Goal: Task Accomplishment & Management: Manage account settings

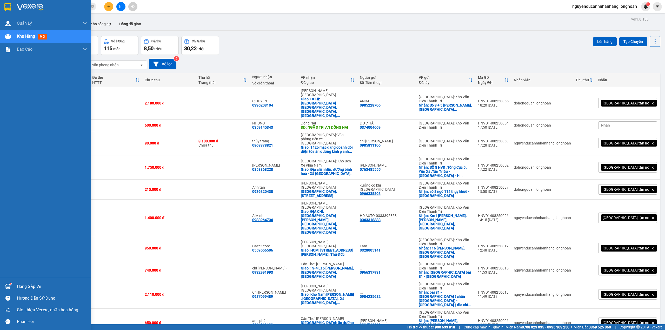
click at [10, 10] on img at bounding box center [7, 7] width 7 height 8
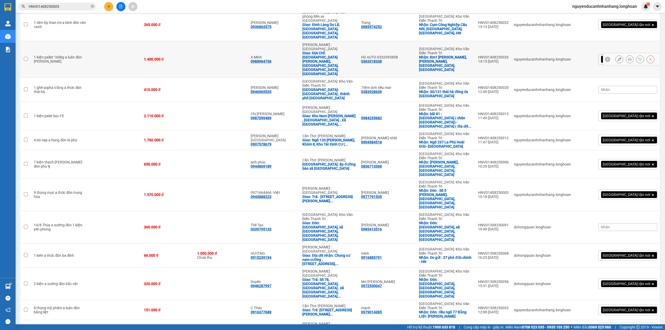
scroll to position [125, 0]
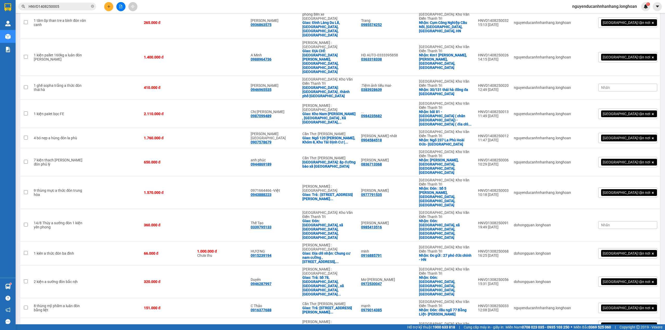
click at [635, 302] on span "100 / trang" at bounding box center [636, 300] width 20 height 5
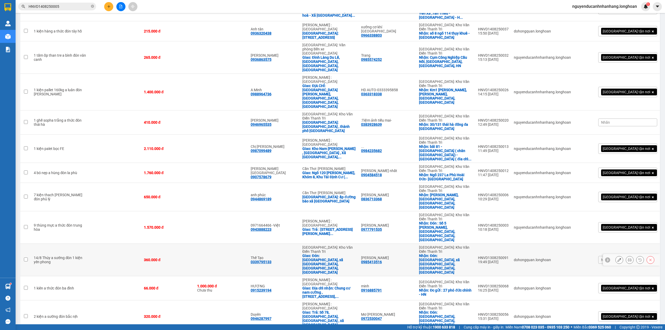
click at [618, 258] on icon at bounding box center [620, 260] width 4 height 4
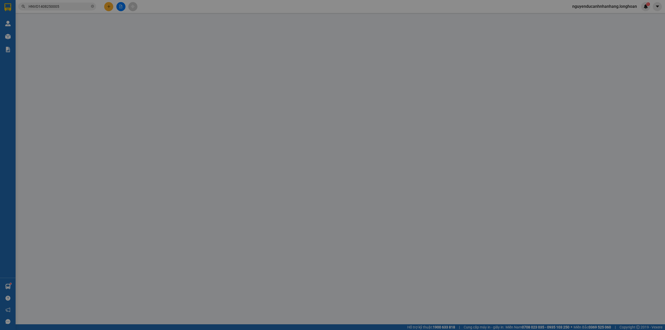
type input "0985413516"
type input "[PERSON_NAME]"
checkbox input "true"
type input "Đón: Thôn Thiểm Xuyên, xã Thuỵ Hoà, Yên Phong, BN"
type input "0339795133"
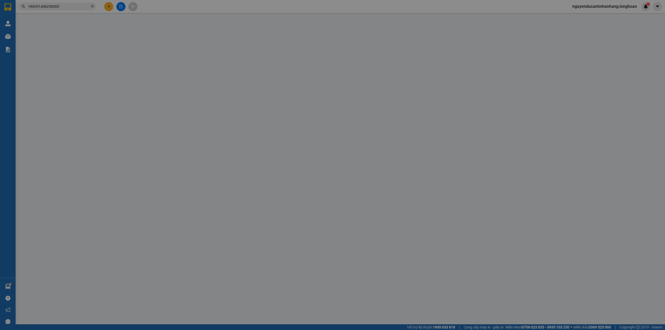
type input "Thế Tạo"
checkbox input "true"
type input "Đón: Thôn Thiểm Xuyên, xã Thuỵ Hoà, Yên Phong, BN"
type input "360.000"
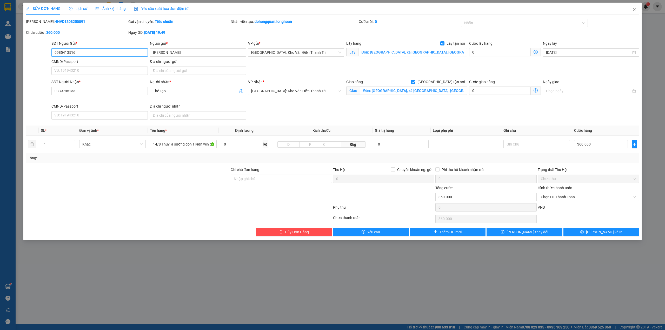
click at [109, 50] on input "0985413516" at bounding box center [99, 52] width 96 height 8
click at [402, 93] on input "Đón: Thôn Thiểm Xuyên, xã Thuỵ Hoà, Yên Phong, BN" at bounding box center [413, 91] width 107 height 8
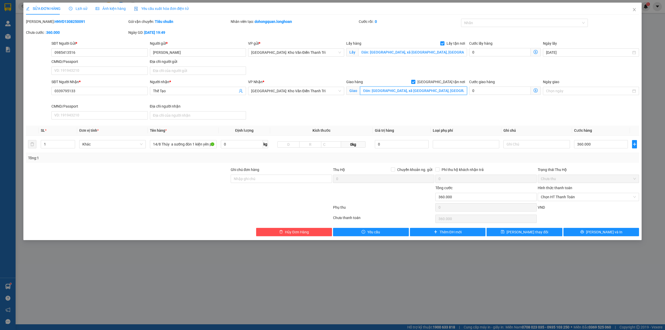
click at [402, 93] on input "Đón: Thôn Thiểm Xuyên, xã Thuỵ Hoà, Yên Phong, BN" at bounding box center [413, 91] width 107 height 8
paste input "108 Hai Bà Trưng, Quận 1, HCM"
type input "108 Hai Bà Trưng, Quận 1, HCM"
click at [421, 109] on div "SĐT Người Nhận * 0339795133 Người nhận * Thế Tạo VP Nhận * Hà Nội: Kho Văn Điển…" at bounding box center [345, 100] width 590 height 43
click at [476, 24] on div at bounding box center [522, 23] width 119 height 6
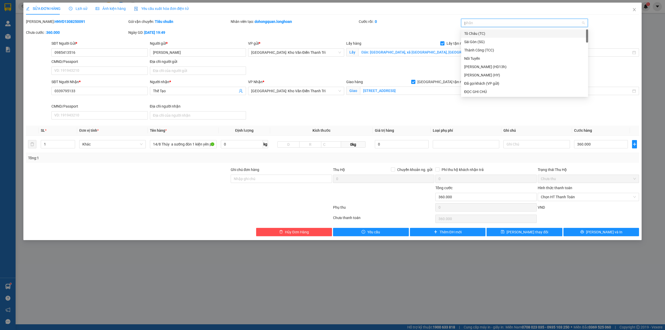
type input "gt"
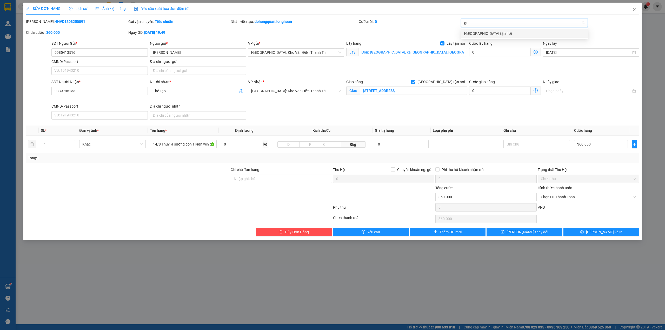
click at [482, 34] on div "[GEOGRAPHIC_DATA] tận nơi" at bounding box center [524, 34] width 121 height 6
click at [428, 27] on div "Cước rồi : 0" at bounding box center [409, 24] width 102 height 11
click at [298, 93] on span "[GEOGRAPHIC_DATA]: Kho Văn Điển Thanh Trì" at bounding box center [296, 91] width 90 height 8
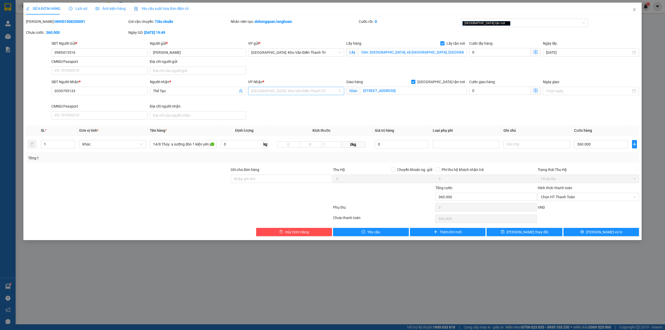
scroll to position [150, 0]
type input "12"
click at [302, 109] on div "[PERSON_NAME] : [GEOGRAPHIC_DATA]" at bounding box center [296, 110] width 90 height 6
click at [399, 119] on div "SĐT Người Nhận * 0339795133 Người nhận * Thế Tạo VP Nhận * Hồ Chí Minh : Kho Qu…" at bounding box center [345, 100] width 590 height 43
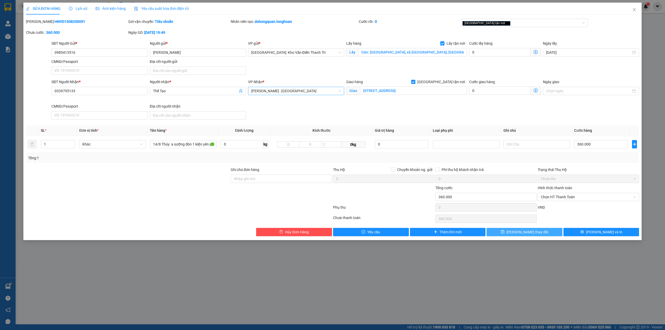
click at [554, 232] on button "Lưu thay đổi" at bounding box center [525, 232] width 76 height 8
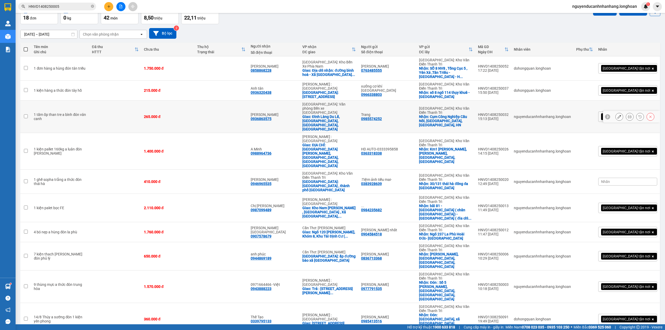
scroll to position [21, 0]
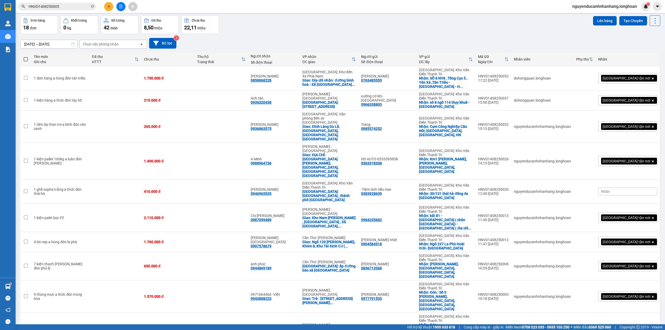
click at [530, 28] on div "Đơn hàng 18 đơn Khối lượng 0 kg Số lượng 42 món Đã thu 8,50 triệu Chưa thu 22,1…" at bounding box center [340, 24] width 640 height 19
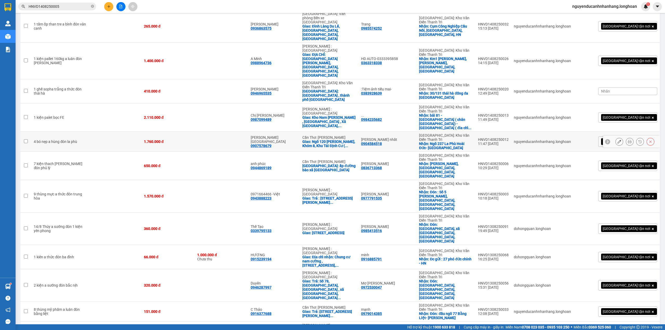
scroll to position [125, 0]
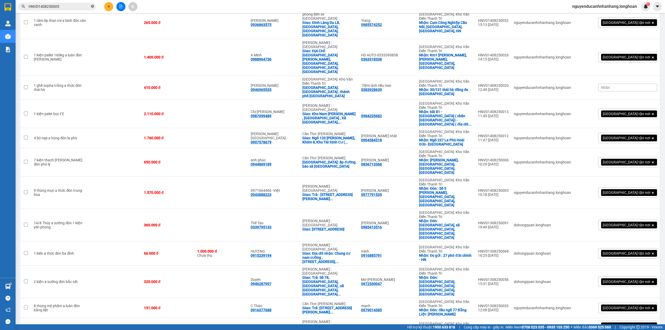
click at [94, 6] on icon "close-circle" at bounding box center [92, 6] width 3 height 3
click at [89, 6] on input "text" at bounding box center [59, 7] width 61 height 6
paste input "0386839753"
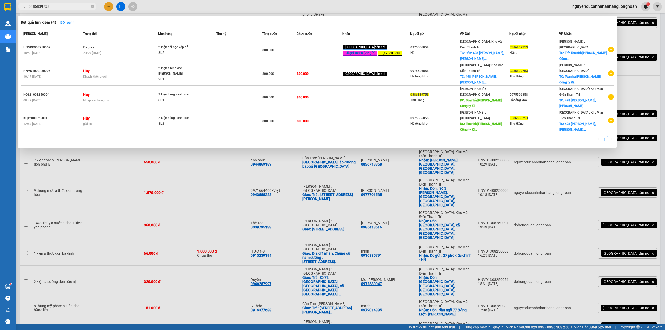
type input "0386839753"
click at [141, 51] on div "20:29 - 14/08" at bounding box center [120, 53] width 75 height 6
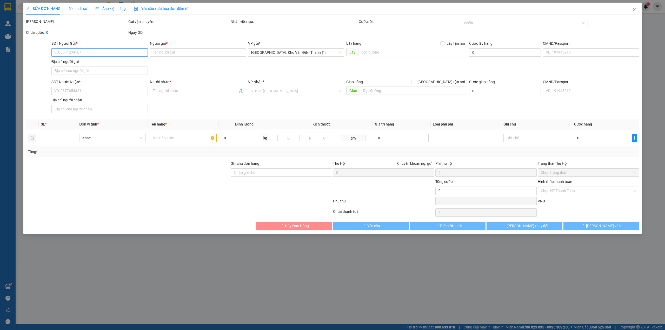
type input "0975506858"
type input "Hà"
checkbox input "true"
type input "Đón: 498 Phúc Diễn, Xuân Phương, Nam Từ Liêm"
type input "100.000"
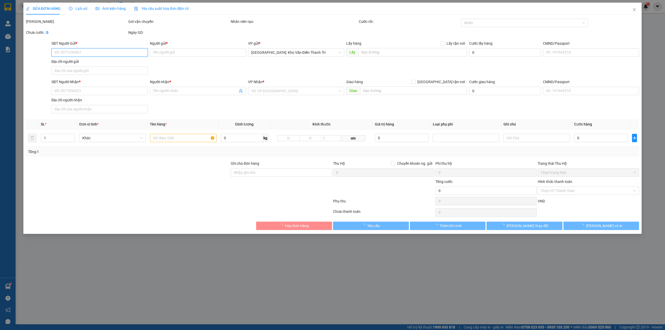
type input "0386839753"
type input "Hằng"
checkbox input "true"
type input "Trả: Tòa nhà Kim Tơ, Công ty Kim Tơ, xã Phước Tỉnh, Long Đất, Bà Rịa Vũng Tàu"
type input "người gửi đã thanh toán trước 100 ( giao hàng gọi trước văn phòng văn điển để t…"
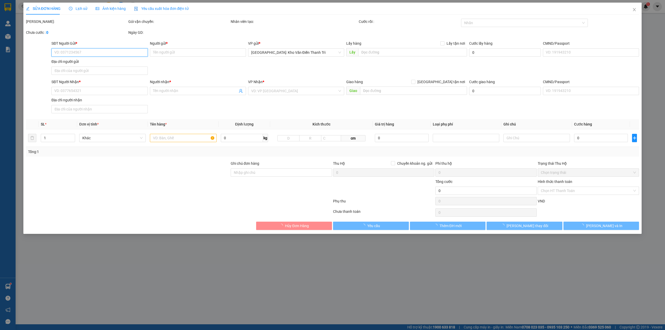
type input "800.000"
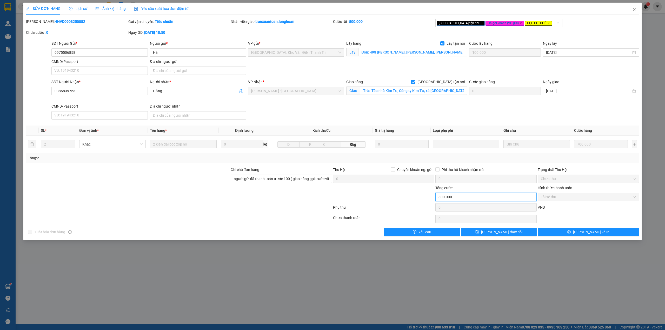
click at [498, 200] on input "800.000" at bounding box center [486, 197] width 101 height 8
click at [497, 190] on div "Tổng cước" at bounding box center [486, 189] width 101 height 8
click at [477, 198] on input "800.000" at bounding box center [486, 197] width 101 height 8
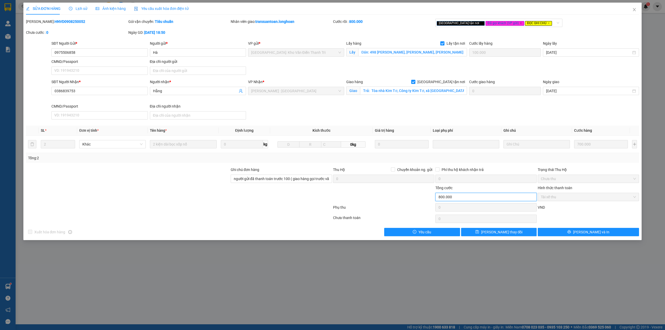
click at [477, 198] on input "800.000" at bounding box center [486, 197] width 101 height 8
click at [564, 235] on button "Lưu và In" at bounding box center [588, 232] width 101 height 8
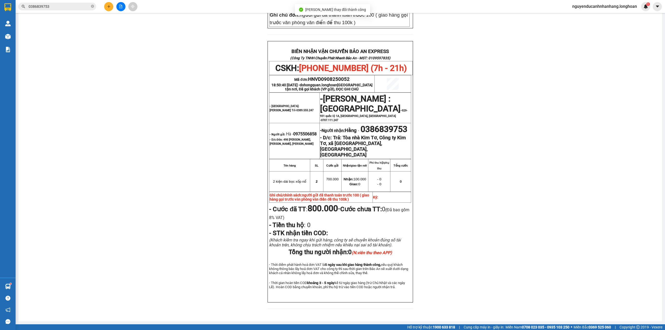
scroll to position [238, 0]
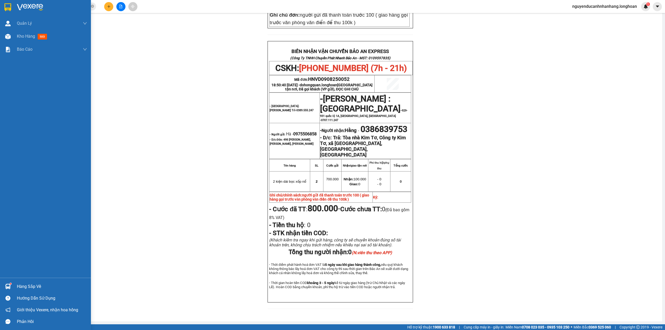
click at [1, 4] on div at bounding box center [45, 8] width 91 height 17
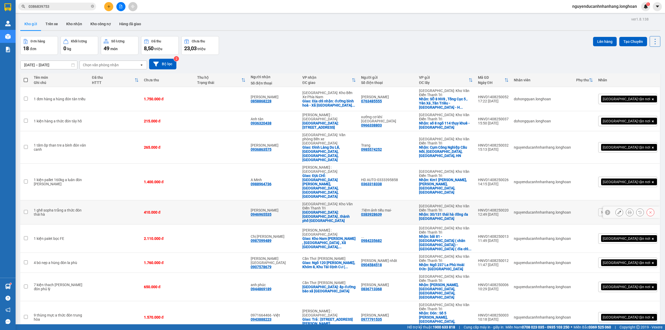
click at [618, 210] on icon at bounding box center [620, 212] width 4 height 4
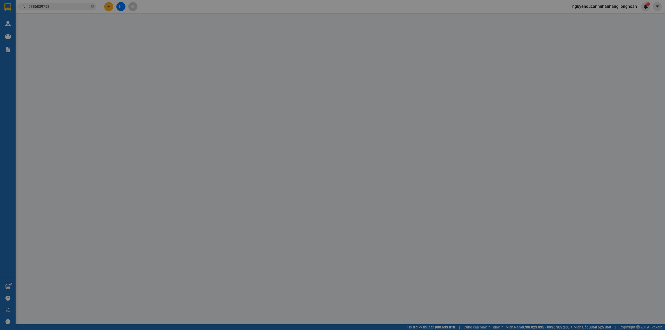
type input "0383928639"
type input ":Tiệm ảnh tiểu mai-"
checkbox input "true"
type input "30/131 thái hà đống đa hà nội"
type input "0946965535"
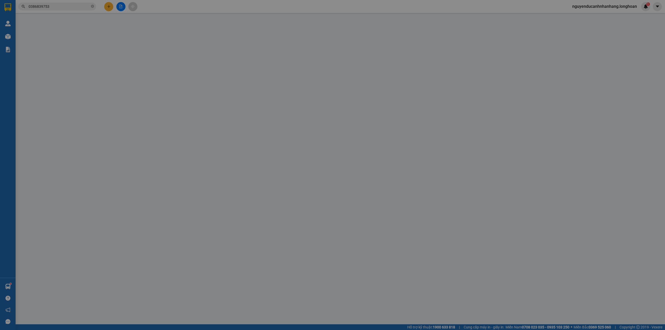
type input "Trần hoàng anh"
checkbox input "true"
type input "8 minh khai , thành phố nam định"
type input "người nhận trả cước"
type input "410.000"
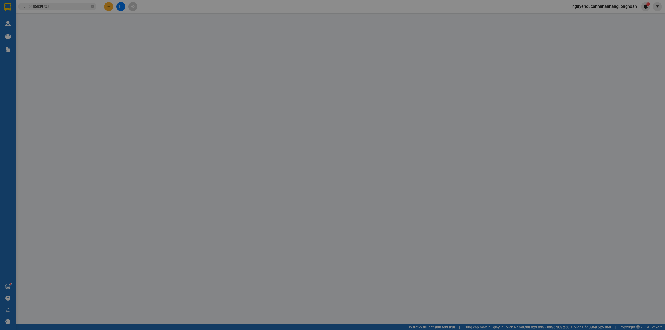
type input "410.000"
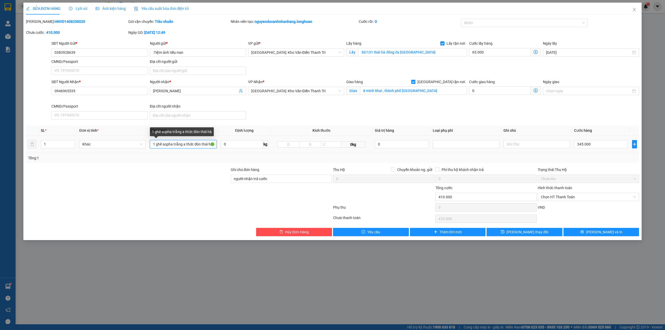
click at [179, 147] on input "1 ghế sopha trắng a thức đón thái hà" at bounding box center [183, 144] width 67 height 8
click at [301, 181] on input "người nhận trả cước" at bounding box center [281, 179] width 101 height 8
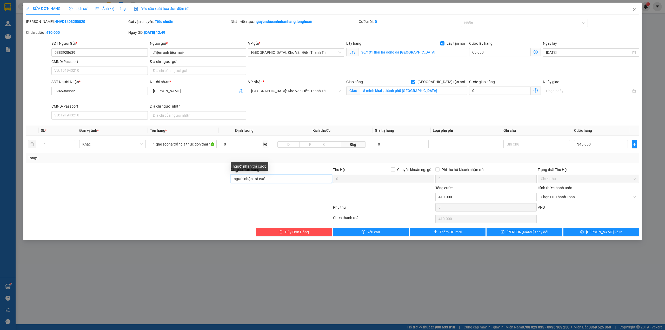
click at [301, 181] on input "người nhận trả cước" at bounding box center [281, 179] width 101 height 8
click at [276, 197] on div at bounding box center [281, 194] width 102 height 18
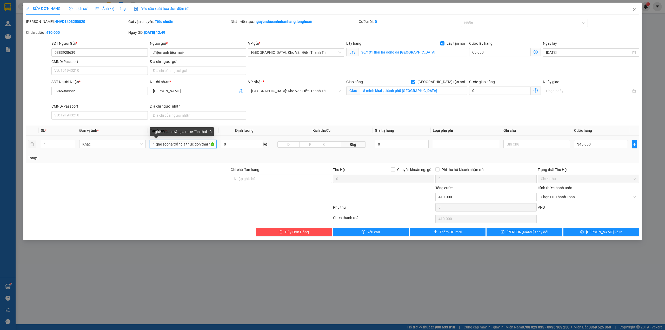
click at [163, 143] on input "1 ghế sopha trắng a thức đón thái hà" at bounding box center [183, 144] width 67 height 8
type input "1 kiện ghế sofa bọc nilon"
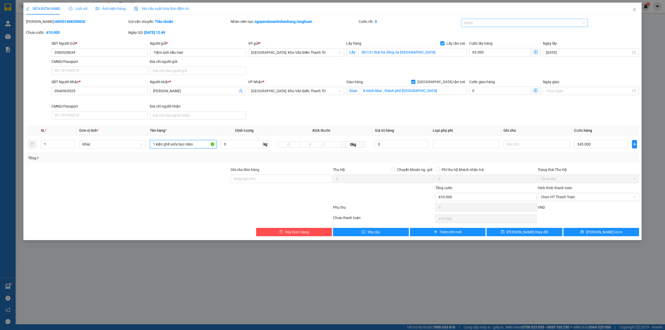
click at [521, 22] on div at bounding box center [522, 23] width 119 height 6
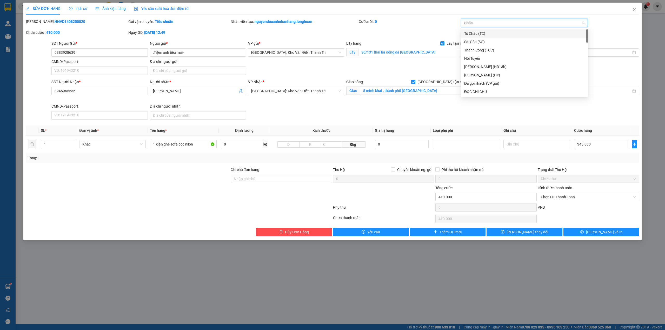
type input "d"
type input "đã"
click at [497, 35] on div "Đã gọi khách (VP gửi)" at bounding box center [524, 34] width 121 height 6
click at [507, 22] on div "Đã gọi khách (VP gửi)" at bounding box center [522, 23] width 119 height 6
type input "gt"
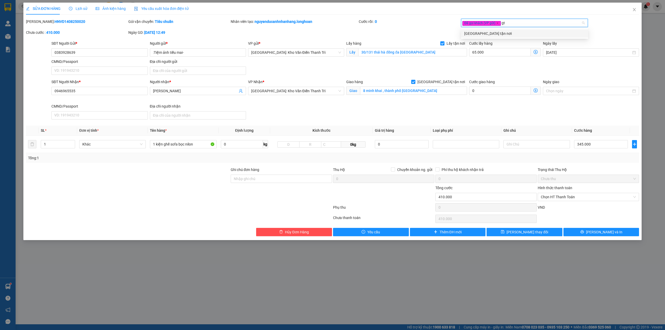
click at [514, 31] on div "[GEOGRAPHIC_DATA] tận nơi" at bounding box center [524, 34] width 121 height 6
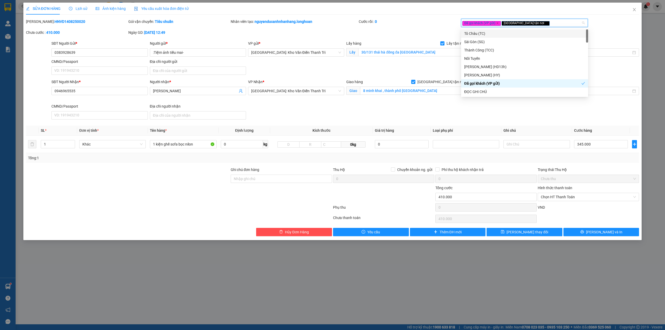
click at [424, 35] on div "Mã ĐH: HNVD1408250020 Gói vận chuyển: Tiêu chuẩn Nhân viên tạo: nguyenducanhnha…" at bounding box center [332, 30] width 615 height 22
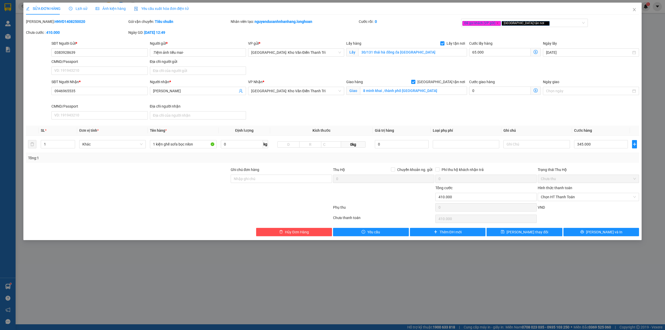
click at [82, 12] on div "Lịch sử" at bounding box center [78, 9] width 18 height 12
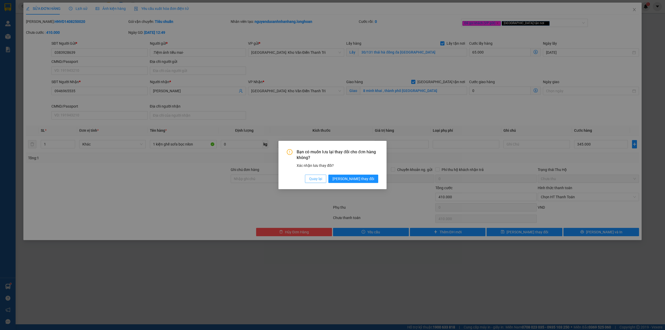
click at [322, 177] on span "Quay lại" at bounding box center [315, 179] width 13 height 6
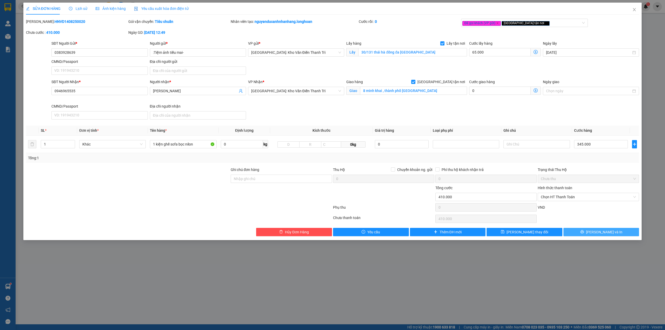
click at [573, 233] on button "Lưu và In" at bounding box center [602, 232] width 76 height 8
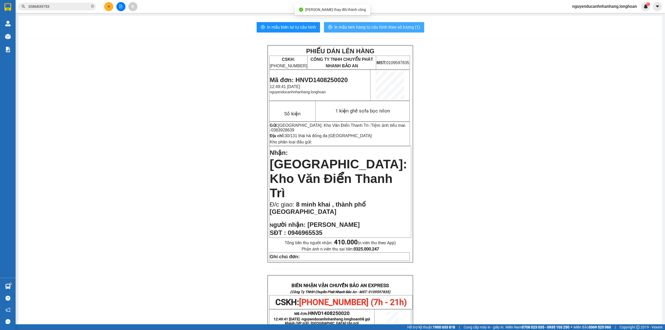
click at [371, 31] on button "In mẫu tem hàng tự cấu hình theo số lượng (1)" at bounding box center [374, 27] width 100 height 10
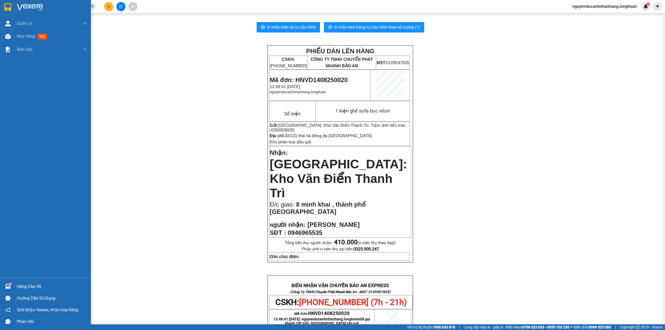
click at [4, 9] on img at bounding box center [7, 7] width 7 height 8
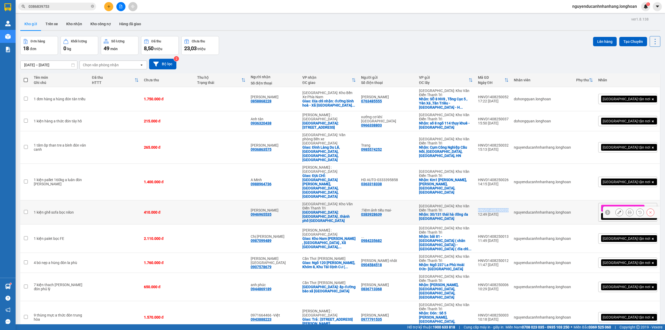
drag, startPoint x: 487, startPoint y: 171, endPoint x: 517, endPoint y: 174, distance: 30.3
click at [511, 200] on td "HNVD1408250020 12:49 14/08" at bounding box center [494, 212] width 36 height 24
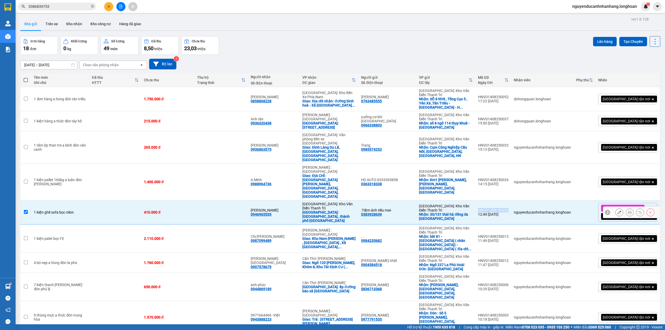
copy div "HNVD1408250020"
drag, startPoint x: 258, startPoint y: 179, endPoint x: 282, endPoint y: 179, distance: 23.6
click at [282, 200] on td "Trần hoàng anh 0946965535" at bounding box center [274, 212] width 52 height 24
checkbox input "false"
copy div "0946965535"
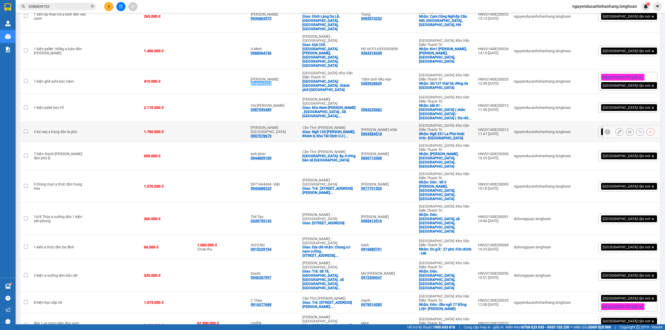
scroll to position [136, 0]
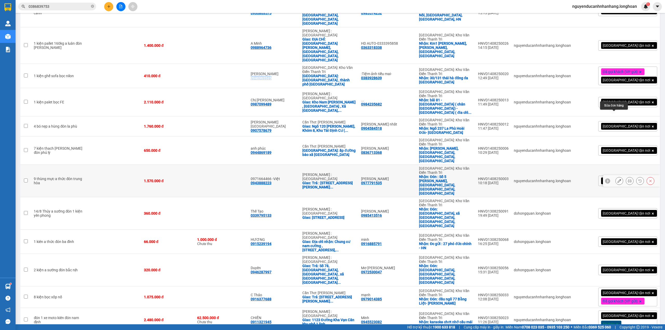
click at [616, 176] on button at bounding box center [619, 180] width 7 height 9
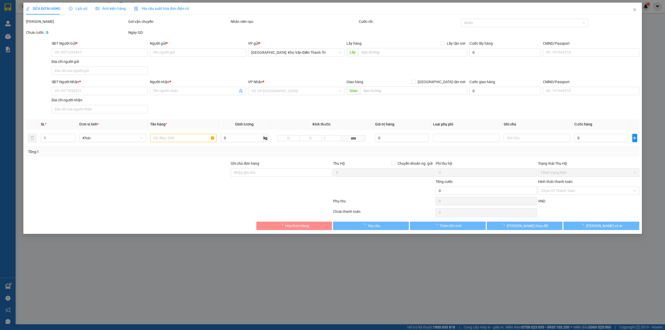
type input "0977791535"
type input "[PERSON_NAME]"
checkbox input "true"
type input "Đón : Số 5 Nguyễn Ngọc Vũ, Trung Hòa, Cầu Giấy, Hà Nội"
type input "0943888223"
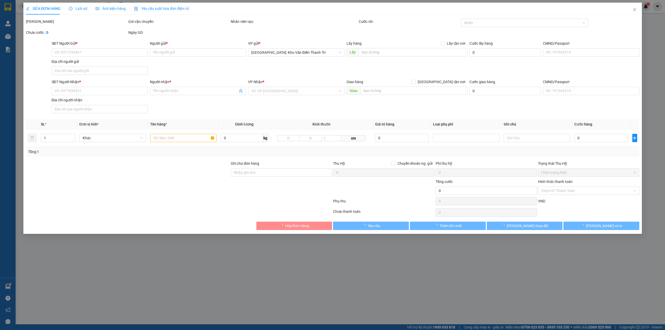
type input "0971664466 -Việt"
checkbox input "true"
type input "Trả : Số 44 Ngô bệ, Phường 13, Quận Tân Bình, Thành phố Hồ Chí Minh, Việt Nam"
type input "có VAT"
type input "1.570.000"
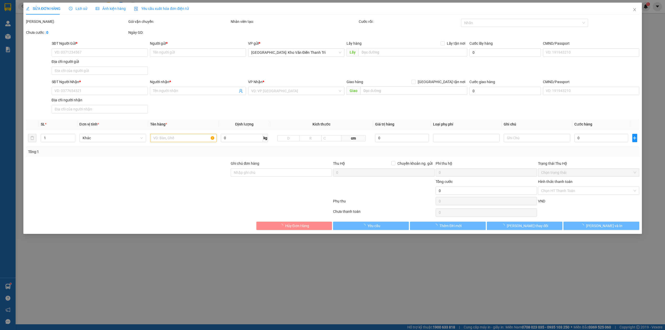
type input "1.570.000"
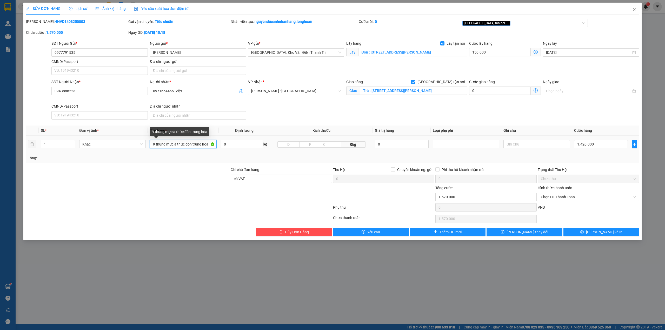
click at [174, 146] on input "9 thùng mực a thức đón trung hòa" at bounding box center [183, 144] width 67 height 8
type input "9 kiện giấy bọc pe"
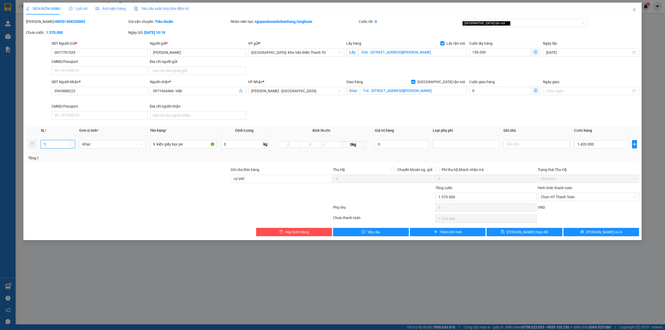
click at [56, 147] on input "1" at bounding box center [58, 144] width 34 height 8
type input "9"
click at [76, 166] on div "Total Paid Fee 0 Total UnPaid Fee 1.570.000 Cash Collection Total Fee Mã ĐH: HN…" at bounding box center [333, 127] width 614 height 217
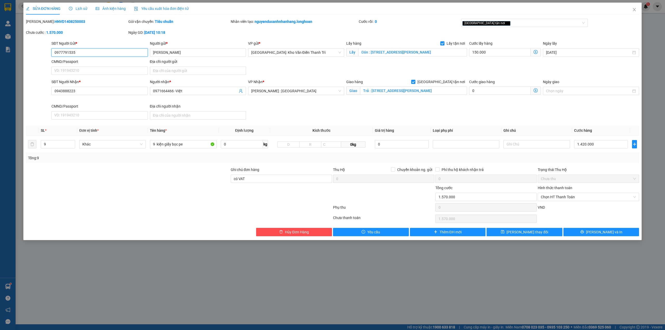
click at [107, 50] on input "0977791535" at bounding box center [99, 52] width 96 height 8
click at [55, 22] on b "HNVD1408250003" at bounding box center [70, 21] width 31 height 4
copy b "HNVD1408250003"
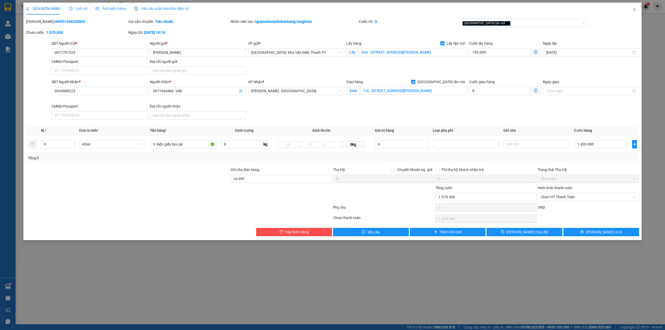
click at [161, 172] on div at bounding box center [127, 176] width 205 height 18
click at [280, 180] on input "có VAT" at bounding box center [281, 179] width 101 height 8
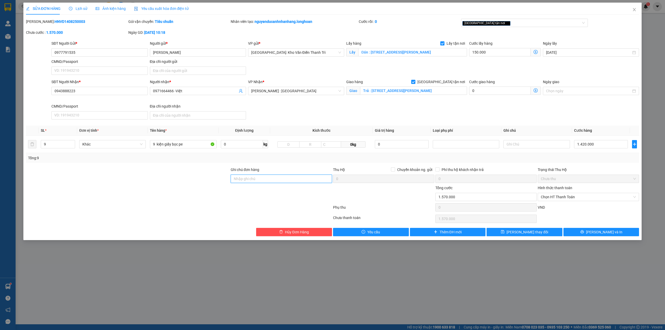
click at [279, 181] on input "Ghi chú đơn hàng" at bounding box center [281, 179] width 101 height 8
type input "hàng giao nguyên kiện, hư vỡ ko đền"
click at [452, 89] on input "Trả : Số 44 Ngô bệ, Phường 13, Quận Tân Bình, Thành phố Hồ Chí Minh, Việt Nam" at bounding box center [413, 91] width 107 height 8
click at [457, 92] on input "Trả : Số 44 Ngô bệ, Phường 13, Quận Tân Bình, Thành phố Hồ Chí Minh, Việt Nam" at bounding box center [413, 91] width 107 height 8
click at [517, 24] on div "[GEOGRAPHIC_DATA] tận nơi" at bounding box center [522, 23] width 119 height 6
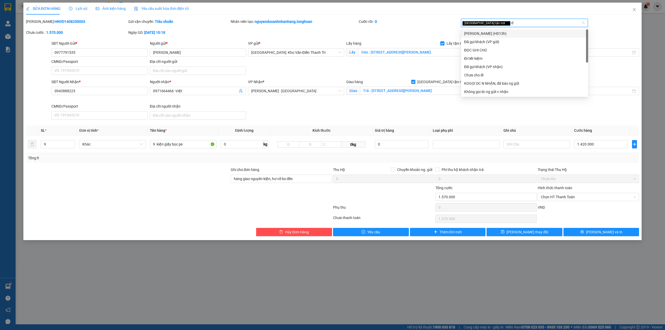
type input "d"
type input "đã"
click at [494, 31] on div "Đã gọi khách (VP gửi)" at bounding box center [524, 34] width 121 height 6
click at [420, 30] on div "Mã ĐH: HNVD1408250003 Gói vận chuyển: Tiêu chuẩn Nhân viên tạo: nguyenducanhnha…" at bounding box center [332, 30] width 615 height 22
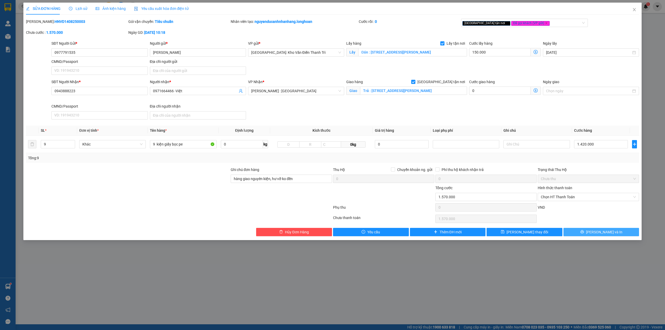
click at [600, 233] on span "Lưu và In" at bounding box center [604, 232] width 36 height 6
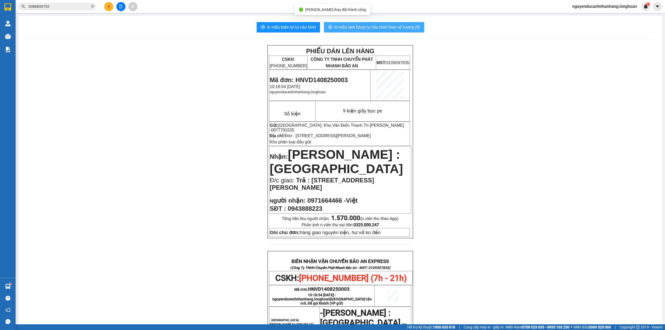
click at [341, 24] on span "In mẫu tem hàng tự cấu hình theo số lượng (9)" at bounding box center [377, 27] width 86 height 6
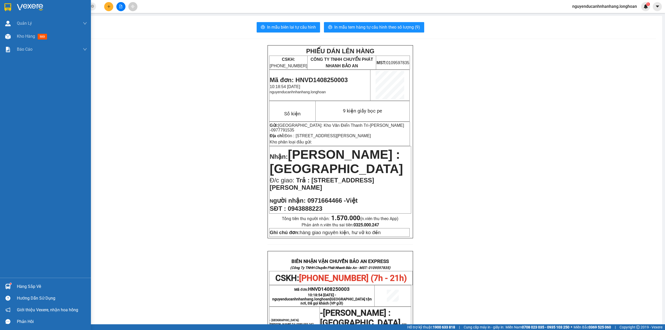
click at [11, 9] on img at bounding box center [7, 7] width 7 height 8
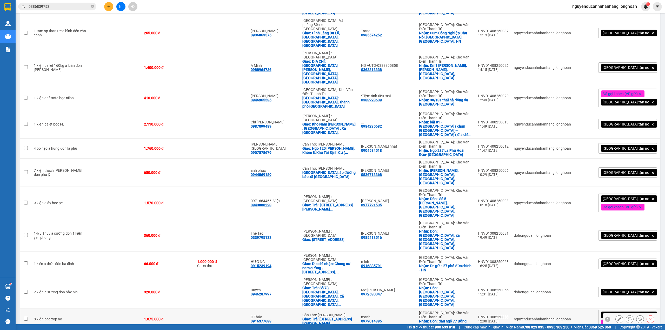
scroll to position [138, 0]
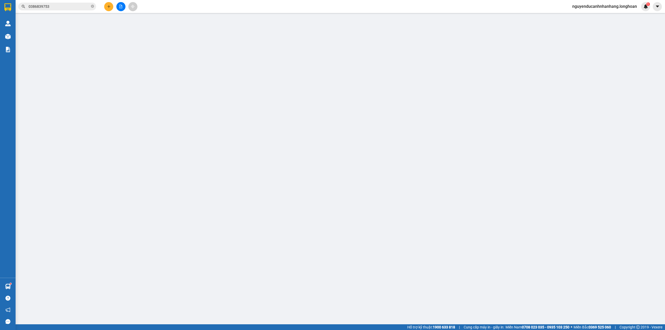
type input "0867692689"
type input "DOANH"
checkbox input "true"
type input "21 AN TRẠCH, đống đa ,HÀ NỘI"
type input "0969542149"
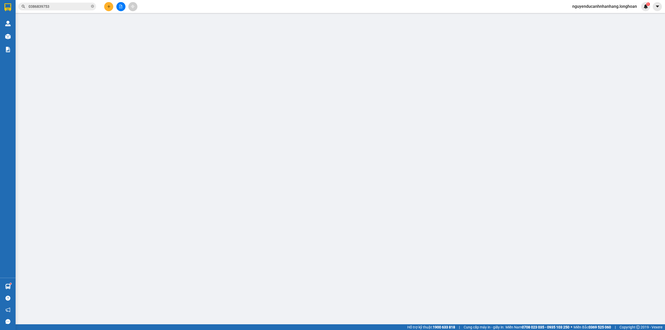
type input "MR [PERSON_NAME]"
checkbox input "true"
type input "Dự án Define. 60 đường số 02 , p Thạnh Mỹ Lợi, tp Thủ Đức HCM"
type input "có VAT"
type input "101.000"
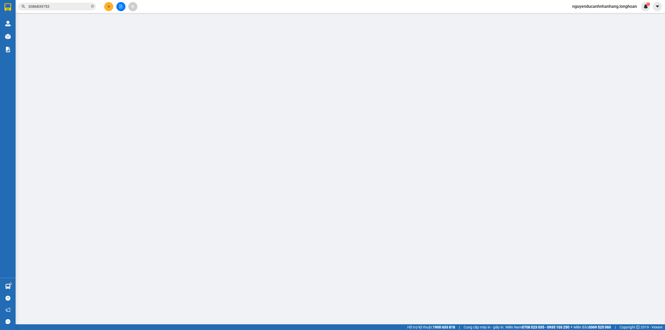
type input "101.000"
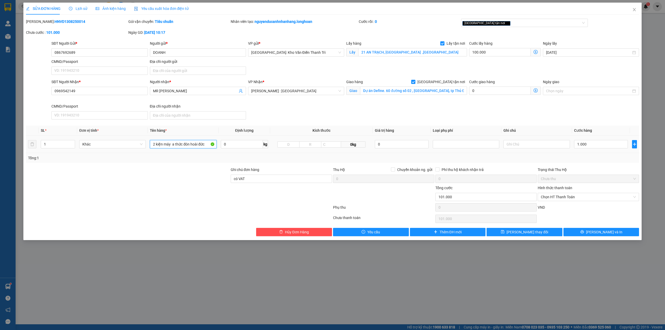
click at [168, 145] on input "2 kiện máy a thức đón hoài đức" at bounding box center [183, 144] width 67 height 8
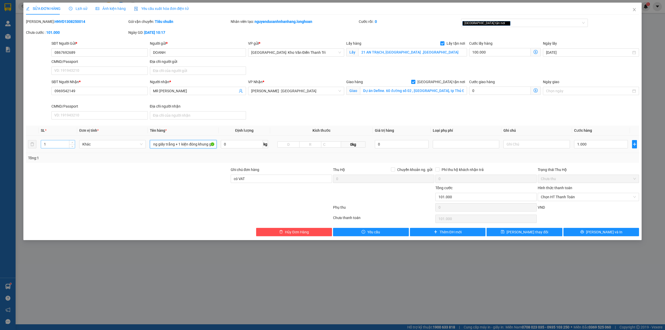
type input "1 thùng giấy trắng + 1 kiện đóng khung gỗ"
click at [48, 146] on input "1" at bounding box center [58, 144] width 34 height 8
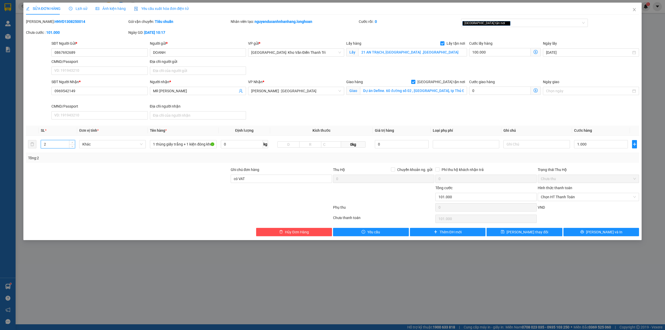
type input "2"
click at [130, 173] on div at bounding box center [127, 176] width 205 height 18
drag, startPoint x: 525, startPoint y: 156, endPoint x: 583, endPoint y: 155, distance: 57.4
click at [531, 156] on div "Tổng: 2" at bounding box center [332, 158] width 609 height 6
click at [585, 155] on div "Tổng: 2" at bounding box center [332, 158] width 609 height 6
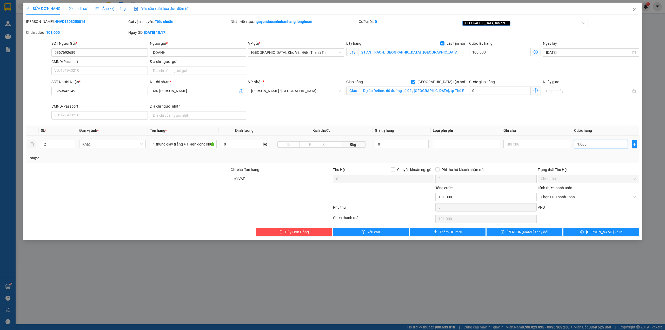
click at [593, 148] on input "1.000" at bounding box center [601, 144] width 54 height 8
type input "1.100.000"
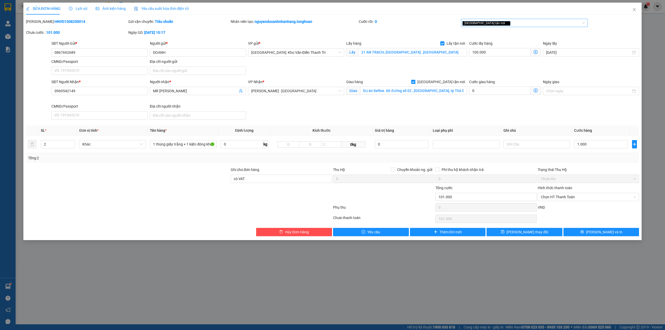
type input "1.100.000"
type input "1.000.000"
click at [120, 53] on input "0867692689" at bounding box center [99, 52] width 96 height 8
click at [93, 94] on input "0969542149" at bounding box center [99, 91] width 96 height 8
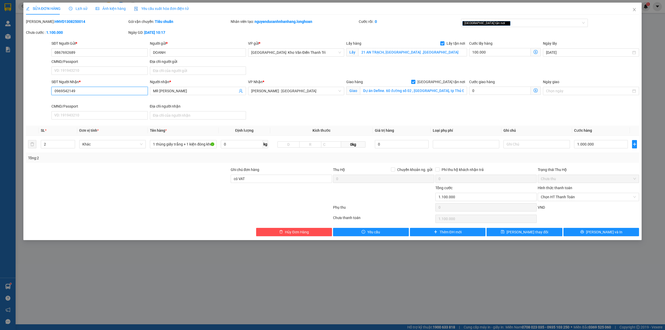
click at [93, 94] on input "0969542149" at bounding box center [99, 91] width 96 height 8
click at [379, 50] on input "21 AN TRẠCH, đống đa ,HÀ NỘI" at bounding box center [412, 52] width 109 height 8
click at [396, 88] on input "Dự án Define. 60 đường số 02 , p Thạnh Mỹ Lợi, tp Thủ Đức HCM" at bounding box center [413, 91] width 107 height 8
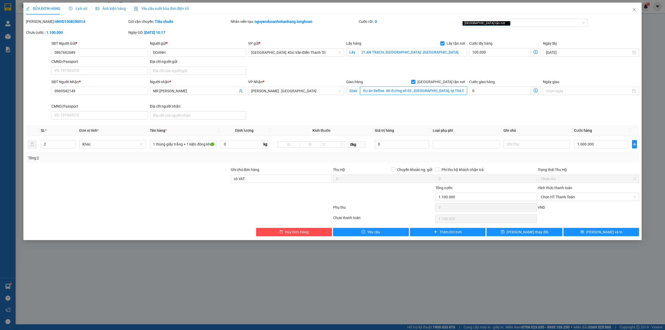
click at [396, 88] on input "Dự án Define. 60 đường số 02 , p Thạnh Mỹ Lợi, tp Thủ Đức HCM" at bounding box center [413, 91] width 107 height 8
click at [64, 23] on b "HNVD1308250014" at bounding box center [70, 21] width 31 height 4
copy b "HNVD1308250014"
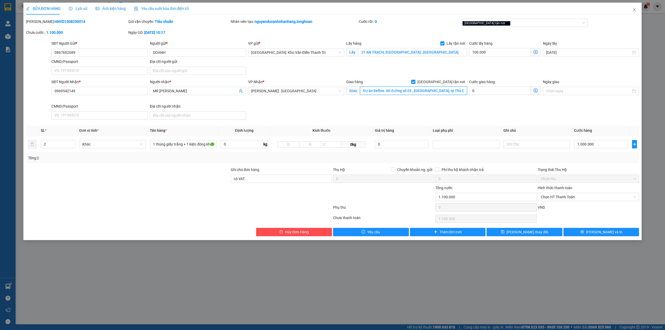
click at [410, 95] on input "Dự án Define. 60 đường số 02 , p Thạnh Mỹ Lợi, tp Thủ Đức HCM" at bounding box center [413, 91] width 107 height 8
click at [605, 144] on input "1.000.000" at bounding box center [601, 144] width 54 height 8
type input "100.006"
type input "6"
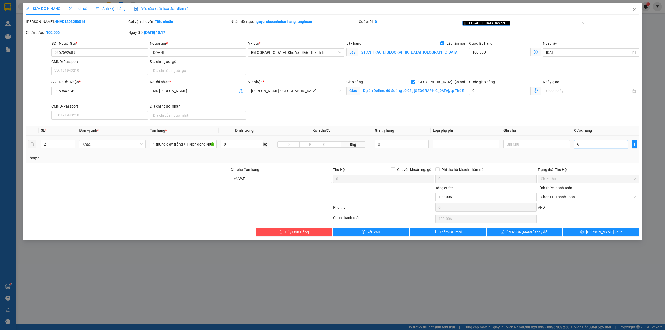
type input "100.065"
type input "650"
type input "100.650"
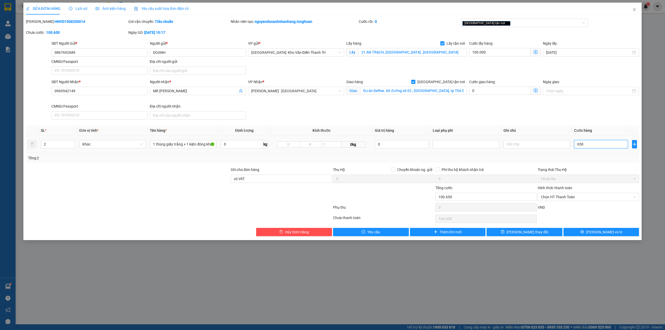
type input "106.500"
type input "6.500"
type input "165.000"
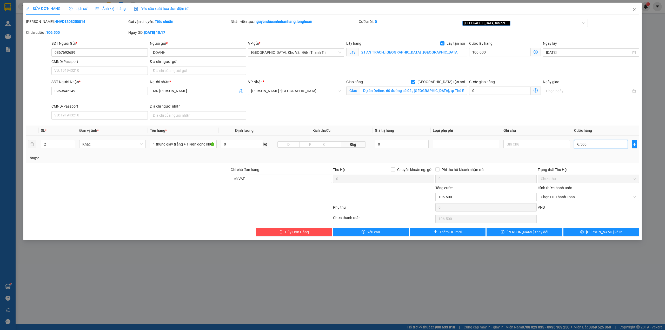
type input "65.000"
type input "750.000"
type input "650.000"
click at [372, 208] on div "Phụ thu" at bounding box center [384, 209] width 102 height 9
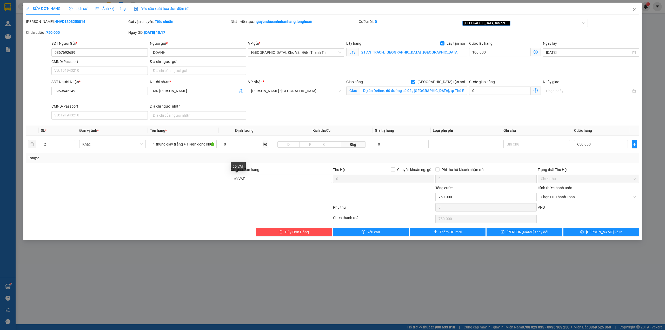
click at [270, 172] on div "Ghi chú đơn hàng" at bounding box center [281, 171] width 101 height 8
click at [266, 179] on input "có VAT" at bounding box center [281, 179] width 101 height 8
click at [266, 180] on input "Ghi chú đơn hàng" at bounding box center [281, 179] width 101 height 8
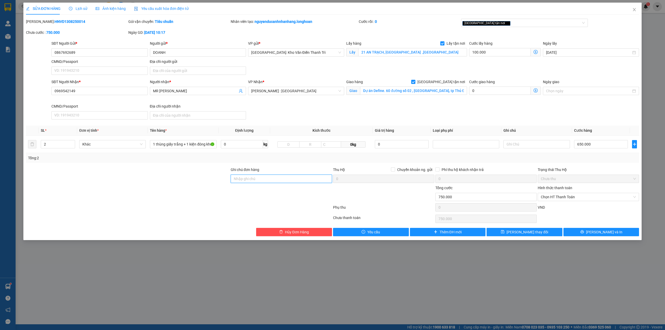
type input "hàng giao nguyên kiện, hư vỡ ko đền"
click at [583, 232] on button "Lưu và In" at bounding box center [602, 232] width 76 height 8
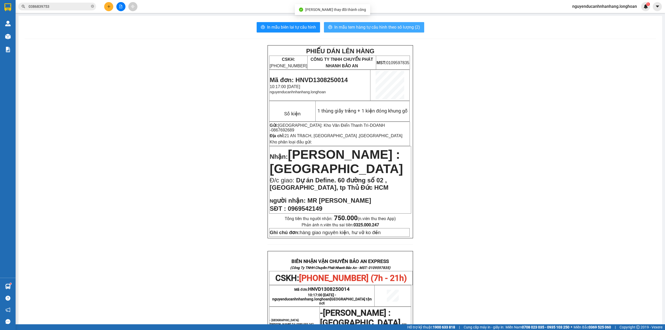
click at [385, 28] on span "In mẫu tem hàng tự cấu hình theo số lượng (2)" at bounding box center [377, 27] width 86 height 6
click at [329, 81] on span "Mã đơn: HNVD1308250014" at bounding box center [309, 79] width 78 height 7
copy span "HNVD1308250014"
click at [93, 6] on icon "close-circle" at bounding box center [92, 6] width 3 height 3
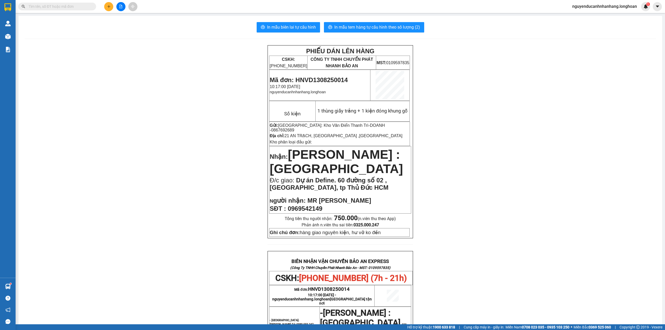
click at [85, 6] on input "text" at bounding box center [59, 7] width 61 height 6
paste input "HNVD1308250014"
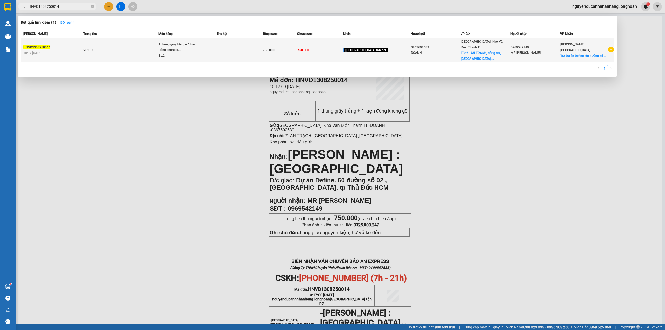
type input "HNVD1308250014"
click at [343, 47] on td "750.000" at bounding box center [320, 50] width 46 height 24
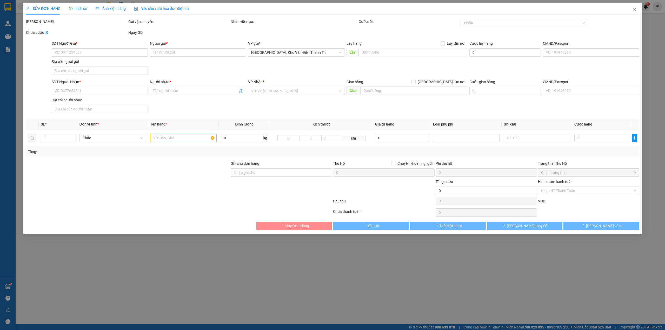
type input "0867692689"
type input "DOANH"
checkbox input "true"
type input "21 AN TRẠCH, đống đa ,HÀ NỘI"
type input "0969542149"
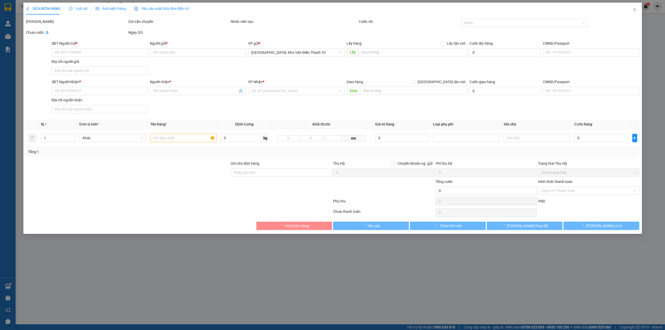
type input "MR [PERSON_NAME]"
checkbox input "true"
type input "Dự án Define. 60 đường số 02 , p Thạnh Mỹ Lợi, tp Thủ Đức HCM"
type input "hàng giao nguyên kiện, hư vỡ ko đền"
type input "750.000"
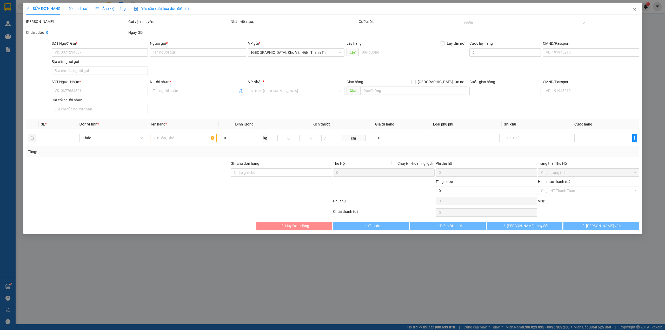
type input "750.000"
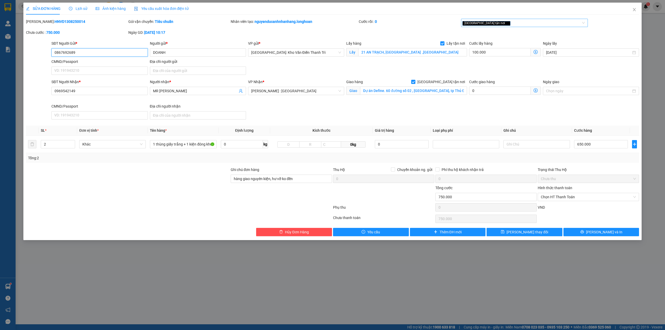
click at [498, 22] on div "[GEOGRAPHIC_DATA] tận nơi" at bounding box center [522, 23] width 119 height 6
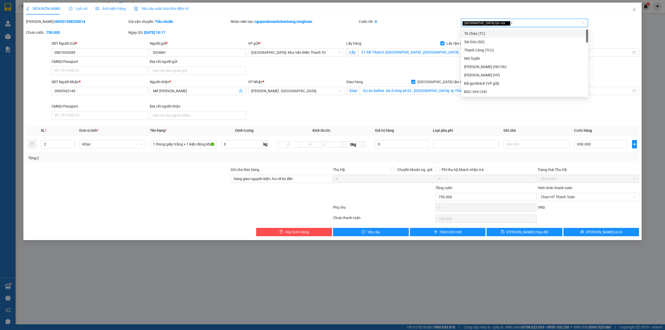
type input "d"
type input "đã"
click at [497, 32] on div "Đã gọi khách (VP gửi)" at bounding box center [524, 34] width 121 height 6
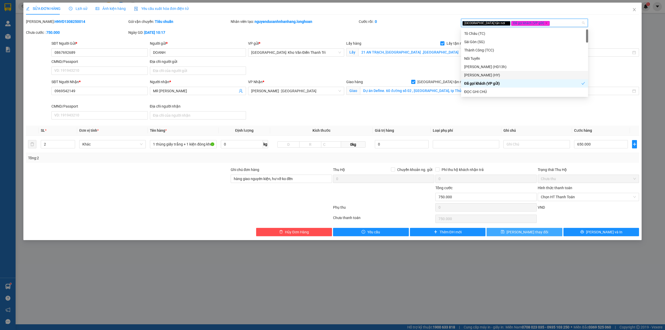
click at [546, 235] on button "Lưu thay đổi" at bounding box center [525, 232] width 76 height 8
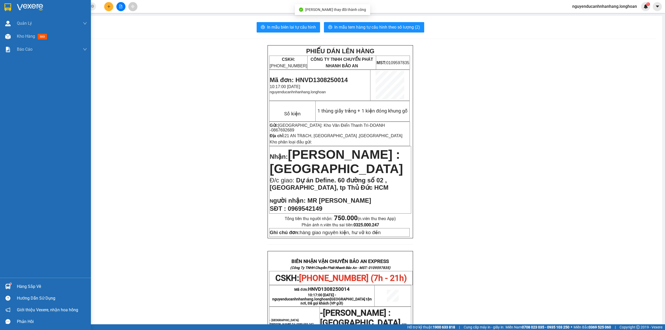
click at [9, 9] on img at bounding box center [7, 7] width 7 height 8
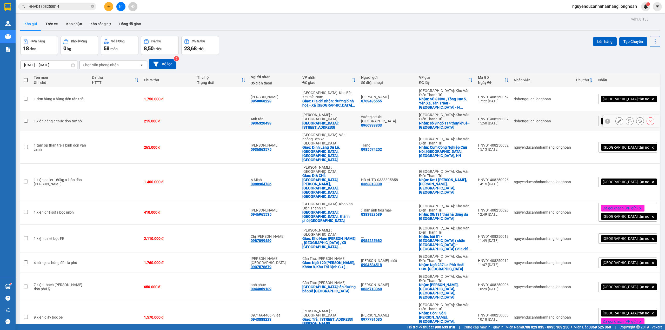
click at [609, 116] on div at bounding box center [631, 121] width 57 height 12
click at [618, 119] on icon at bounding box center [620, 121] width 4 height 4
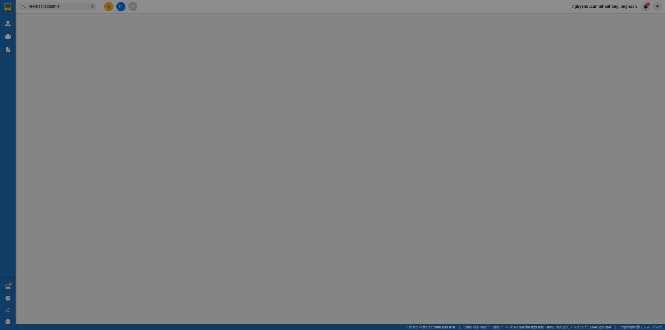
type input "0966338803"
type input "xưởng cơ khí [GEOGRAPHIC_DATA]"
checkbox input "true"
type input "số 8 ngõ 114 thụy khuê - tây hồ - HN"
type input "0936320438"
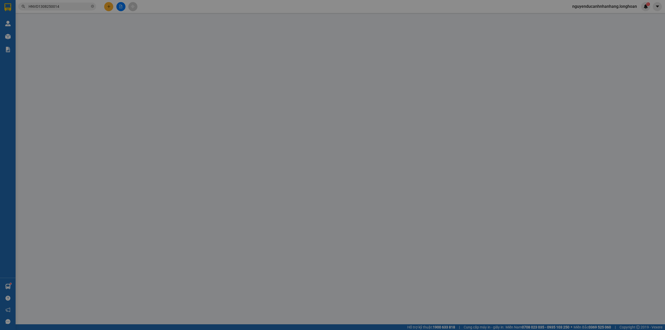
type input "Anh tân"
checkbox input "true"
type input "số 115 tân hóa - quận 6 phường 14 Hồ Chí Minh"
type input "215.000"
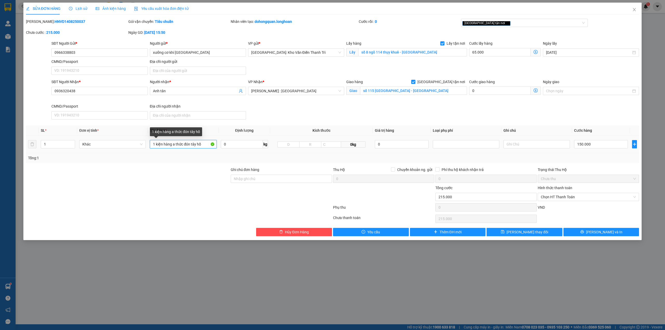
click at [178, 144] on input "1 kiện hàng a thức đón tây hồ" at bounding box center [183, 144] width 67 height 8
type input "1 kiện săt dài bọc pe"
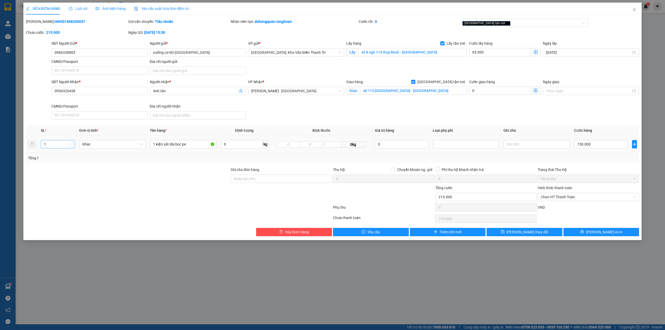
click at [50, 146] on input "1" at bounding box center [58, 144] width 34 height 8
click at [171, 173] on div at bounding box center [127, 176] width 205 height 18
click at [565, 157] on div "Tổng: 1" at bounding box center [332, 158] width 609 height 6
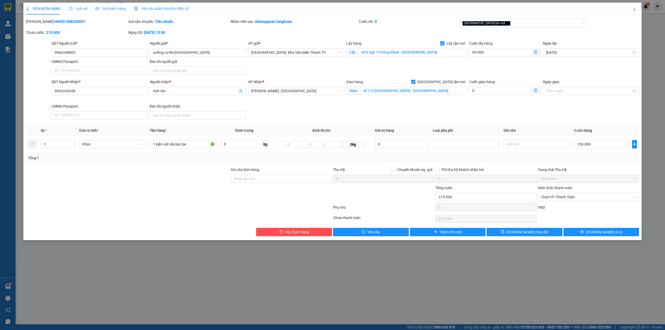
click at [400, 206] on div "Phụ thu" at bounding box center [384, 209] width 102 height 9
click at [276, 185] on div "Ghi chú đơn hàng" at bounding box center [281, 176] width 101 height 18
click at [606, 235] on span "Lưu và In" at bounding box center [604, 232] width 36 height 6
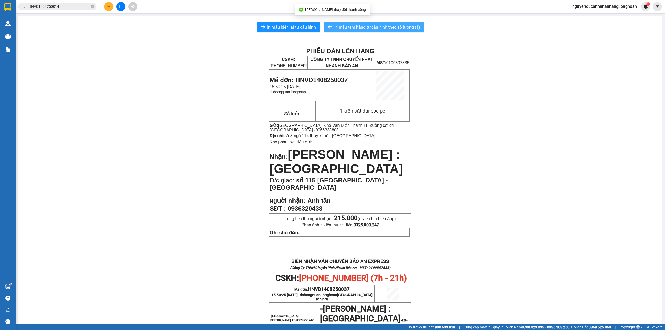
click at [407, 25] on span "In mẫu tem hàng tự cấu hình theo số lượng (1)" at bounding box center [377, 27] width 86 height 6
click at [322, 78] on span "Mã đơn: HNVD1408250037" at bounding box center [309, 79] width 78 height 7
copy span "HNVD1408250037"
click at [308, 211] on span "0936320438" at bounding box center [305, 208] width 35 height 7
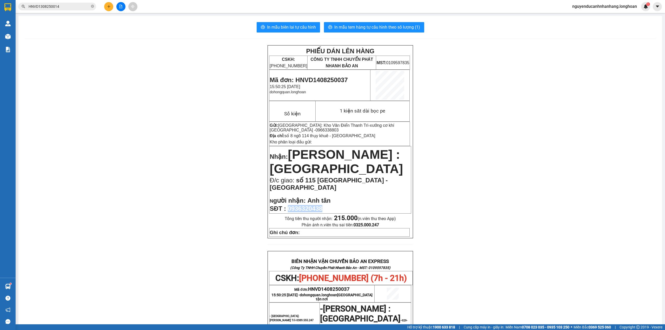
click at [308, 211] on span "0936320438" at bounding box center [305, 208] width 35 height 7
copy span "0936320438"
click at [320, 76] on td "Mã đơn: HNVD1408250037 15:50:25 - 14/08/2025 dohongquan.longhoan" at bounding box center [319, 85] width 101 height 31
click at [320, 77] on span "Mã đơn: HNVD1408250037" at bounding box center [309, 79] width 78 height 7
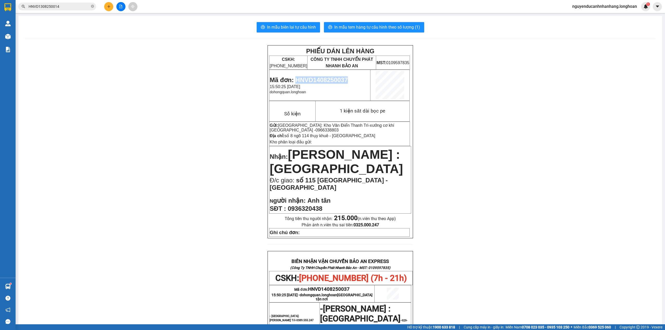
copy span "HNVD1408250037"
click at [92, 8] on span at bounding box center [92, 6] width 3 height 5
click at [325, 82] on span "Mã đơn: HNVD1408250037" at bounding box center [309, 79] width 78 height 7
copy span "HNVD1408250037"
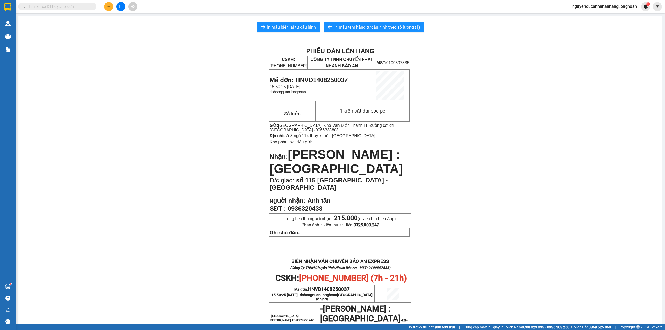
click at [68, 5] on input "text" at bounding box center [59, 7] width 61 height 6
paste input "HNVD1408250037"
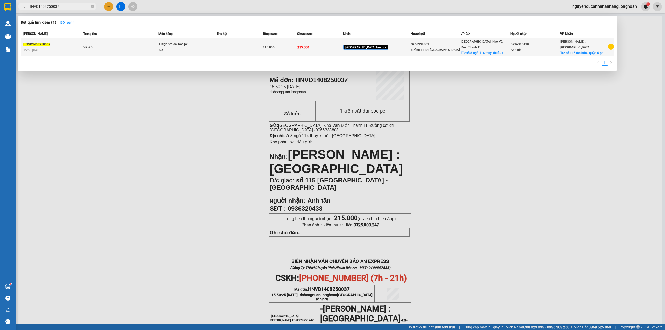
type input "HNVD1408250037"
click at [159, 43] on td "VP Gửi" at bounding box center [120, 47] width 77 height 18
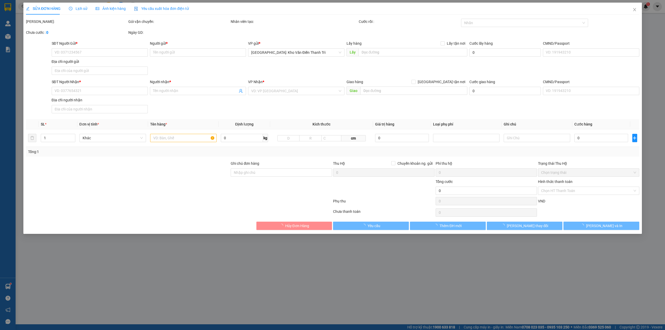
type input "0966338803"
type input "xưởng cơ khí [GEOGRAPHIC_DATA]"
checkbox input "true"
type input "số 8 ngõ 114 thụy khuê - tây hồ - HN"
type input "0936320438"
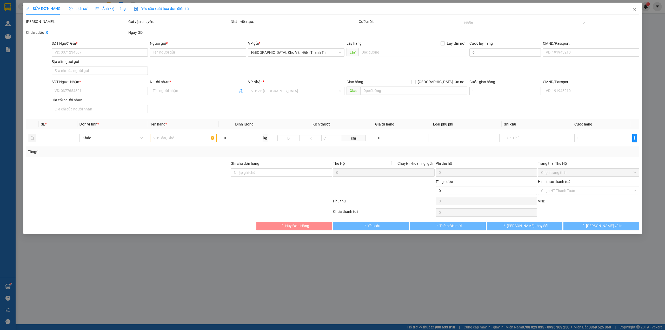
type input "Anh tân"
checkbox input "true"
type input "số 115 tân hóa - quận 6 phường 14 Hồ Chí Minh"
type input "215.000"
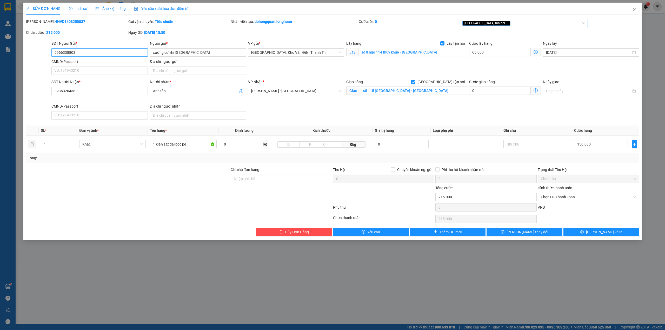
click at [498, 26] on div "[GEOGRAPHIC_DATA] tận nơi" at bounding box center [522, 23] width 119 height 6
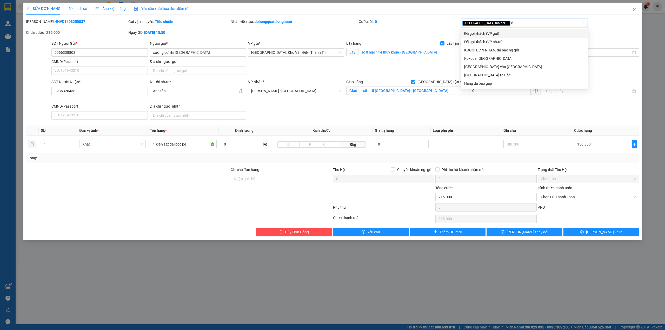
type input "dã"
click at [502, 32] on div "Đã gọi khách (VP gửi)" at bounding box center [524, 34] width 121 height 6
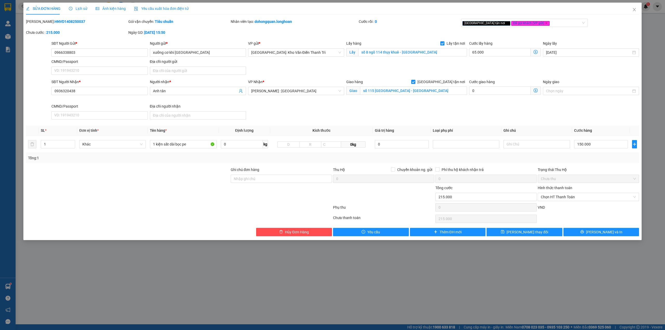
click at [442, 70] on div "SĐT Người Gửi * 0966338803 Người gửi * xưởng cơ khí hưng anh VP gửi * Hà Nội: K…" at bounding box center [345, 59] width 590 height 36
drag, startPoint x: 528, startPoint y: 234, endPoint x: 508, endPoint y: 227, distance: 21.3
click at [528, 234] on span "Lưu thay đổi" at bounding box center [528, 232] width 42 height 6
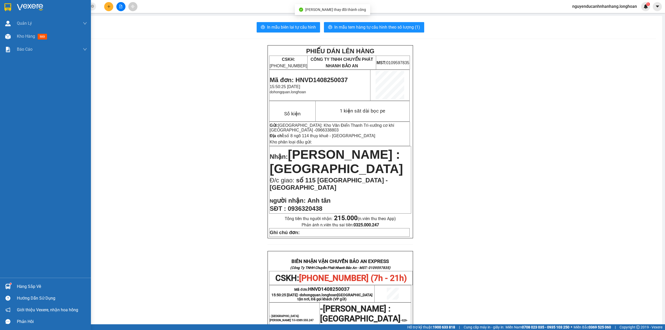
click at [12, 10] on div at bounding box center [45, 8] width 91 height 17
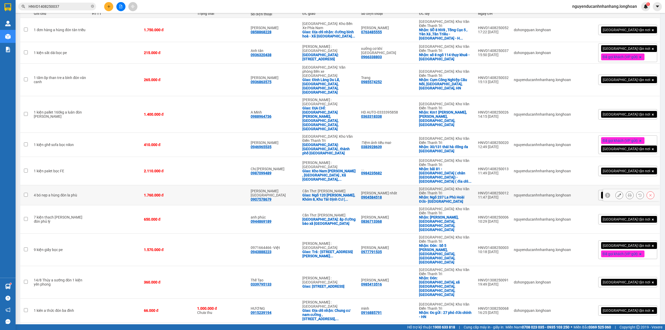
scroll to position [138, 0]
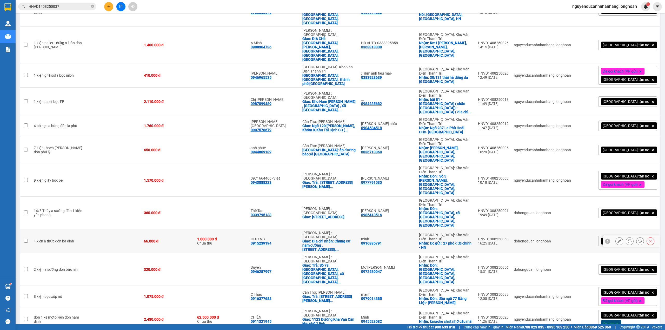
click at [618, 239] on icon at bounding box center [620, 241] width 4 height 4
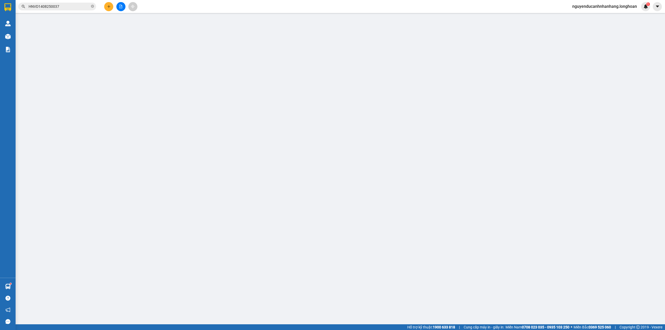
type input "0916885791"
type input "minh"
checkbox input "true"
type input "Đc gửi : 27 phó đức chính - HN"
type input "0915239194"
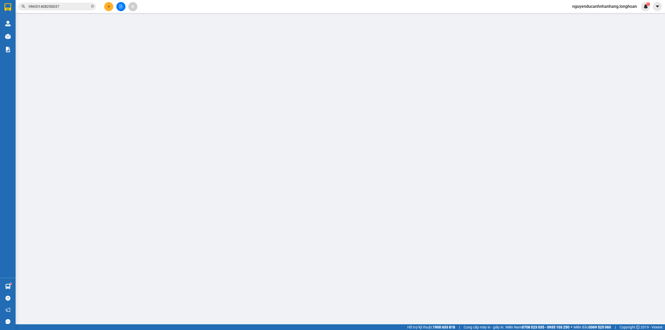
type input "HƯƠNG"
checkbox input "true"
type input "Địa chỉ nhận: Chung cư nam cường ,16 đường số 8, Phường an Khánh (Tp thủ đức cũ…"
type input "CÓ VAT"
type input "66.000"
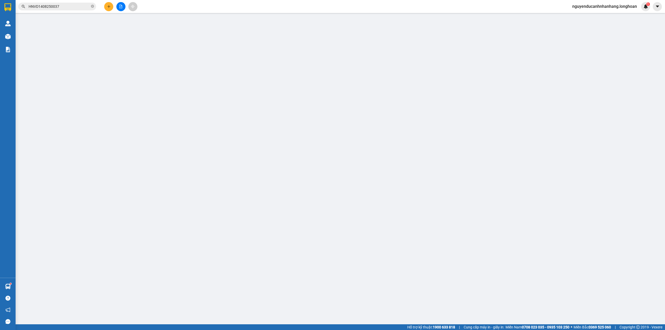
type input "66.000"
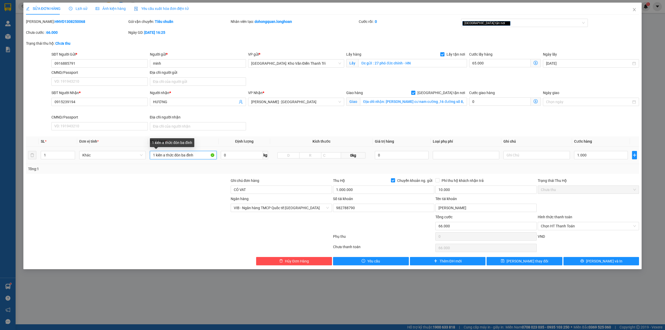
click at [190, 156] on input "1 kiên a thức đón ba đình" at bounding box center [183, 155] width 67 height 8
type input "1 kiện giấy"
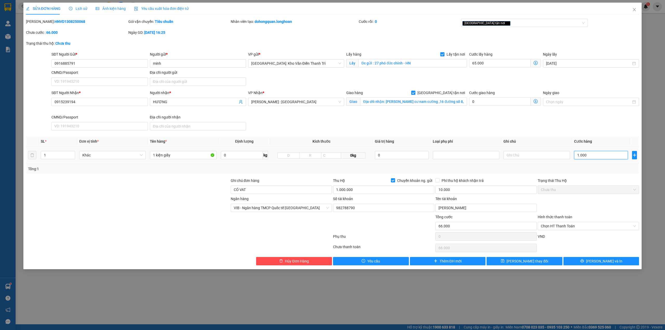
click at [598, 155] on input "1.000" at bounding box center [601, 155] width 54 height 8
type input "65.001"
type input "10"
type input "65.010"
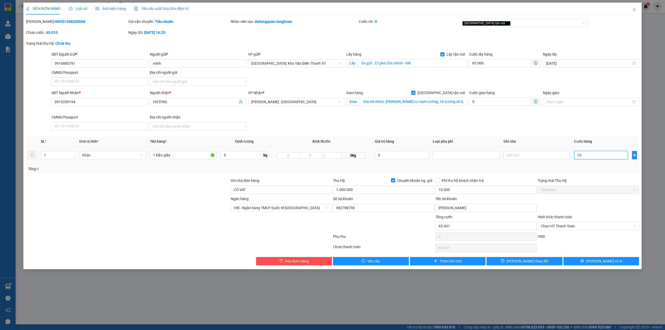
type input "65.010"
type input "65.100"
type input "100"
type input "66.000"
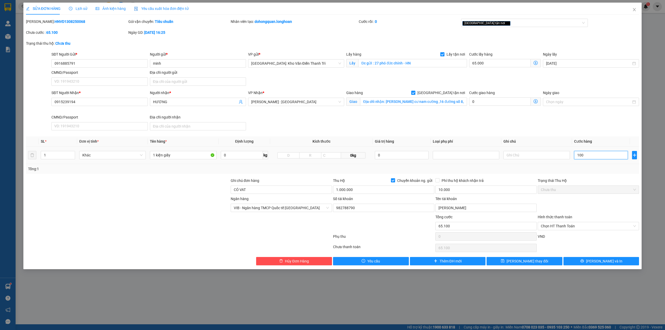
type input "66.000"
type input "1.000"
type input "75.000"
type input "10.000"
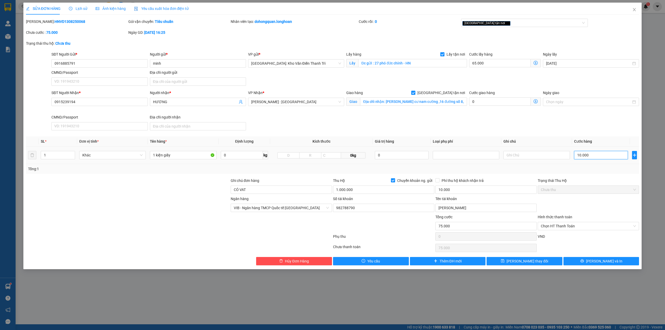
type input "165.000"
type input "100.000"
click at [274, 241] on div at bounding box center [178, 237] width 307 height 10
click at [299, 174] on div "Tổng: 1" at bounding box center [333, 169] width 614 height 10
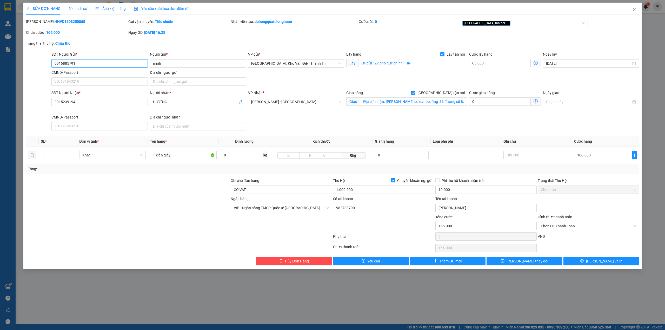
click at [105, 67] on input "0916885791" at bounding box center [99, 63] width 96 height 8
click at [104, 67] on input "0916885791" at bounding box center [99, 63] width 96 height 8
click at [131, 99] on input "0915239194" at bounding box center [99, 102] width 96 height 8
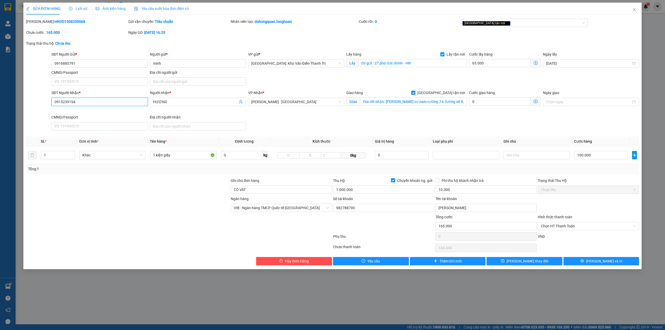
click at [131, 99] on input "0915239194" at bounding box center [99, 102] width 96 height 8
click at [286, 193] on input "CÓ VAT" at bounding box center [281, 190] width 101 height 8
drag, startPoint x: 286, startPoint y: 193, endPoint x: 289, endPoint y: 194, distance: 2.8
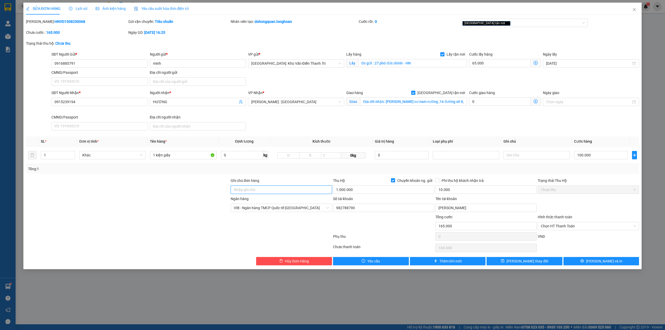
click at [286, 193] on input "Ghi chú đơn hàng" at bounding box center [281, 190] width 101 height 8
type input "hàng giao nguyên kiện, hư vỡ ko đền"
click at [247, 224] on div at bounding box center [281, 223] width 102 height 18
click at [432, 200] on div "Số tài khoản" at bounding box center [383, 200] width 101 height 8
click at [456, 102] on input "Địa chỉ nhận: Chung cư nam cường ,16 đường số 8, Phường an Khánh (Tp thủ đức cũ…" at bounding box center [413, 101] width 107 height 8
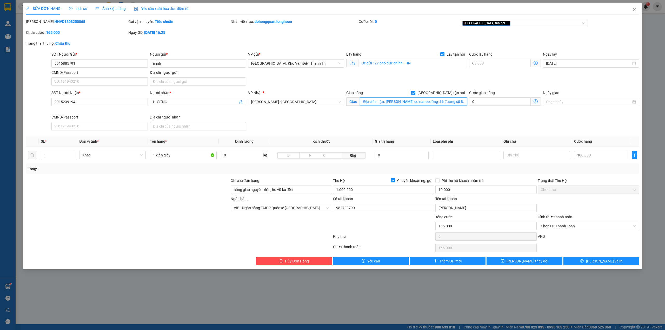
click at [456, 102] on input "Địa chỉ nhận: Chung cư nam cường ,16 đường số 8, Phường an Khánh (Tp thủ đức cũ…" at bounding box center [413, 101] width 107 height 8
click at [60, 19] on b "HNVD1308250068" at bounding box center [70, 21] width 31 height 4
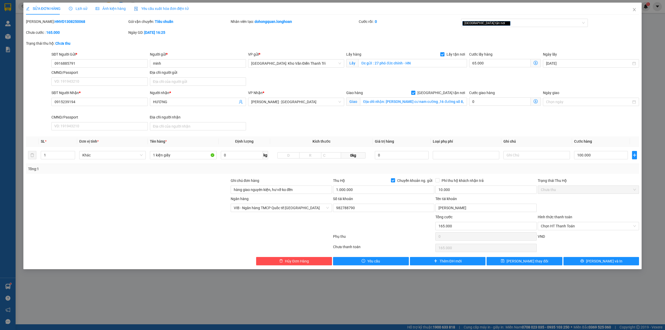
click at [60, 19] on b "HNVD1308250068" at bounding box center [70, 21] width 31 height 4
copy b "HNVD1308250068"
click at [424, 133] on div "SĐT Người Nhận * 0915239194 Người nhận * HƯƠNG VP Nhận * Hồ Chí Minh : Kho Quận…" at bounding box center [345, 111] width 590 height 43
click at [582, 259] on button "Lưu và In" at bounding box center [602, 261] width 76 height 8
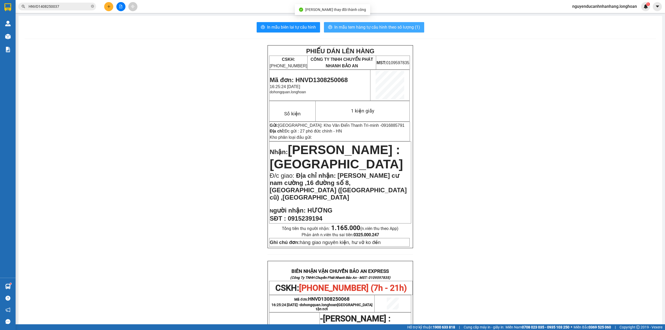
click at [354, 32] on button "In mẫu tem hàng tự cấu hình theo số lượng (1)" at bounding box center [374, 27] width 100 height 10
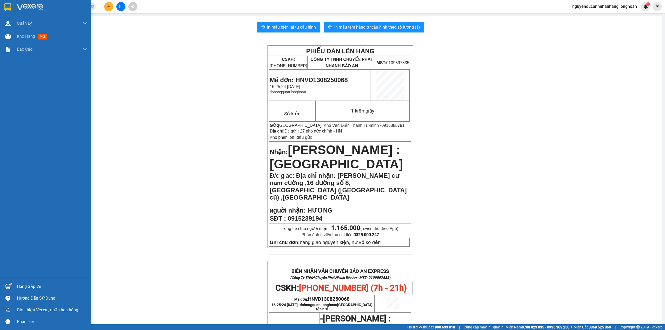
click at [9, 8] on img at bounding box center [7, 7] width 7 height 8
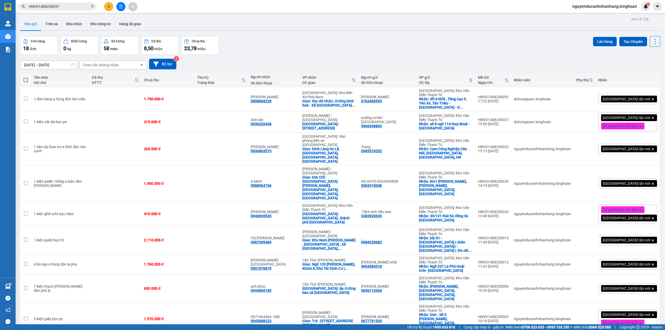
click at [552, 43] on div "Đơn hàng 18 đơn Khối lượng 0 kg Số lượng 58 món Đã thu 8,50 triệu Chưa thu 23,7…" at bounding box center [340, 45] width 640 height 19
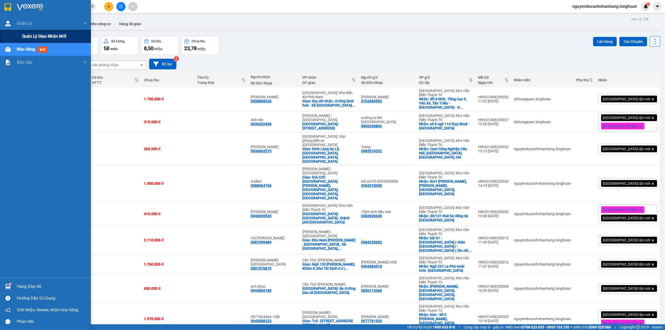
click at [35, 34] on span "Quản lý giao nhận mới" at bounding box center [44, 36] width 44 height 6
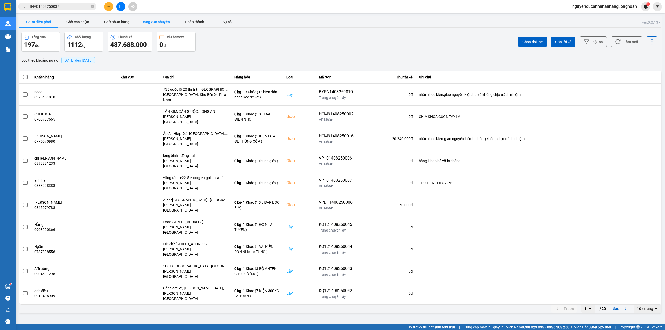
click at [171, 21] on button "Đang vận chuyển" at bounding box center [155, 22] width 39 height 10
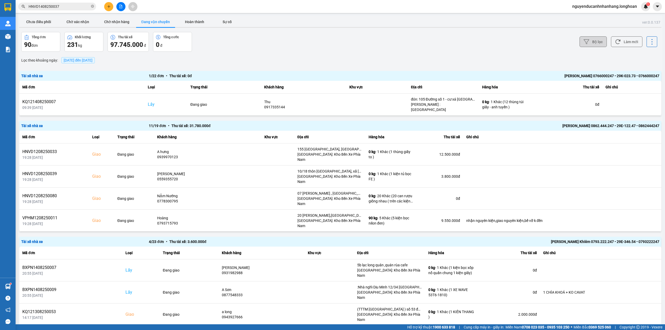
click at [584, 41] on button "Bộ lọc" at bounding box center [593, 41] width 27 height 11
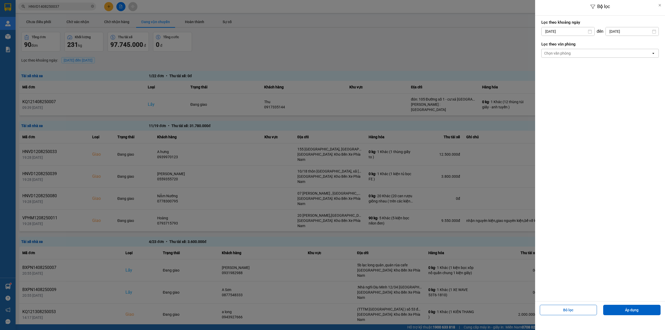
click at [585, 53] on div "Chọn văn phòng" at bounding box center [597, 53] width 110 height 8
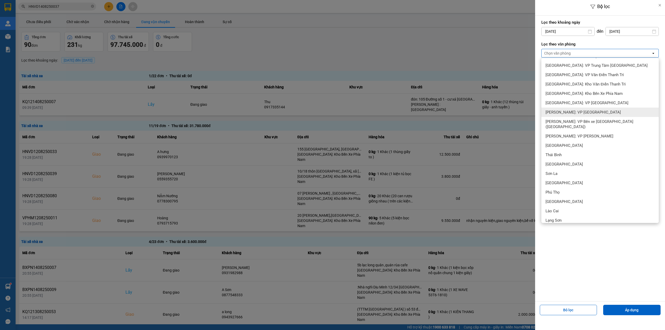
scroll to position [208, 0]
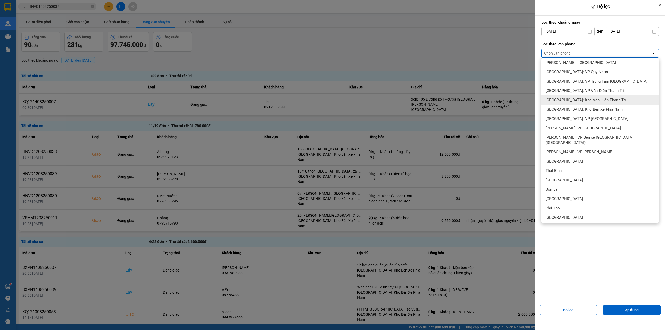
click at [581, 99] on span "[GEOGRAPHIC_DATA]: Kho Văn Điển Thanh Trì" at bounding box center [586, 99] width 80 height 5
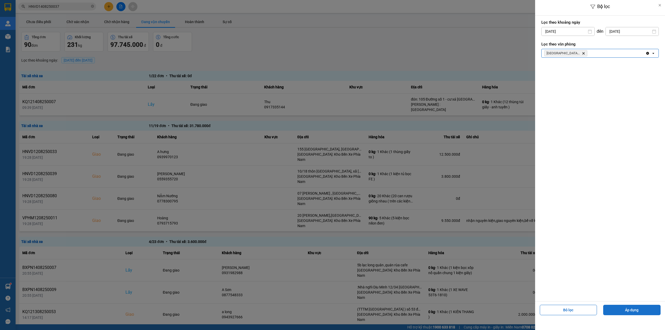
click at [639, 311] on button "Áp dụng" at bounding box center [631, 310] width 57 height 10
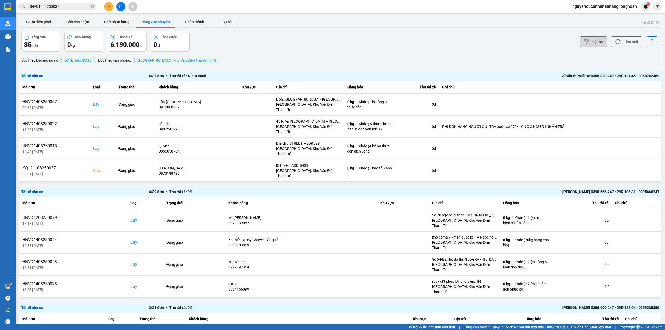
click at [584, 45] on button "Bộ lọc" at bounding box center [593, 41] width 27 height 11
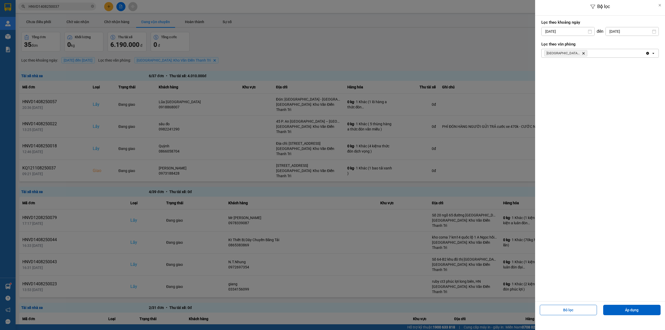
click at [573, 29] on input "14/08/2025" at bounding box center [568, 31] width 53 height 8
click at [575, 81] on div "7" at bounding box center [575, 81] width 7 height 6
type input "07/08/2025"
click at [628, 313] on button "Áp dụng" at bounding box center [631, 310] width 57 height 10
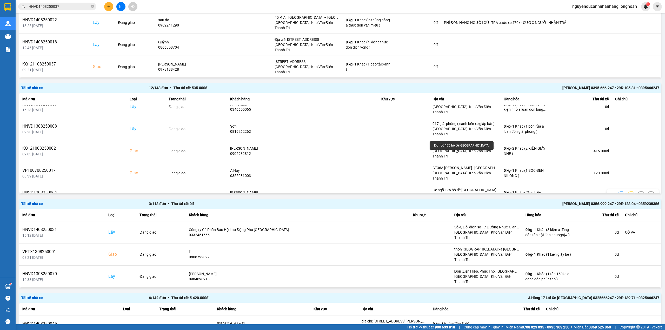
scroll to position [128, 0]
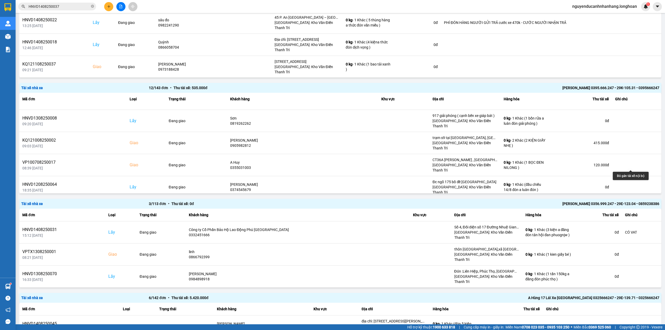
click at [639, 208] on icon at bounding box center [641, 209] width 4 height 3
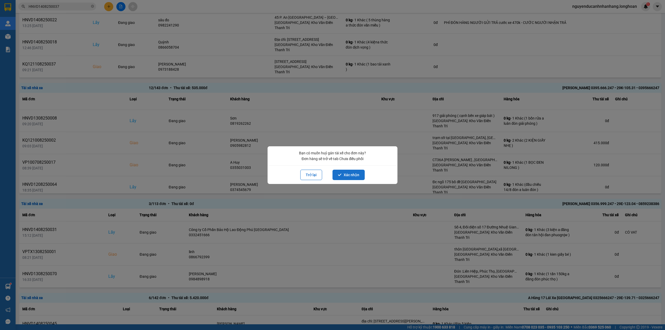
click at [346, 177] on button "Xác nhận" at bounding box center [349, 175] width 32 height 10
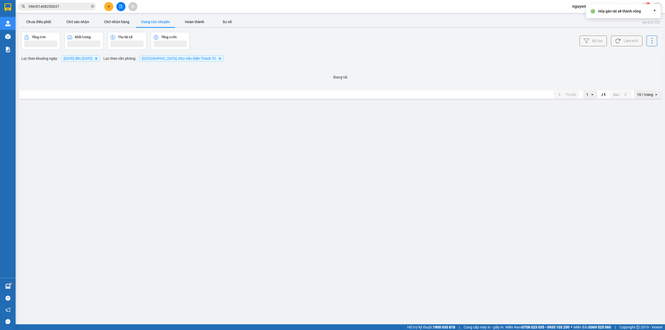
scroll to position [0, 0]
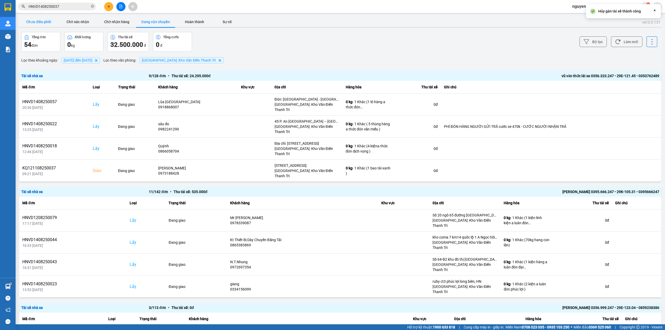
click at [38, 22] on button "Chưa điều phối" at bounding box center [38, 22] width 39 height 10
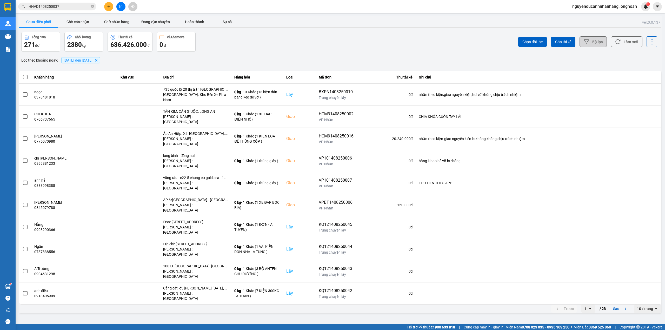
click at [595, 38] on button "Bộ lọc" at bounding box center [593, 41] width 27 height 11
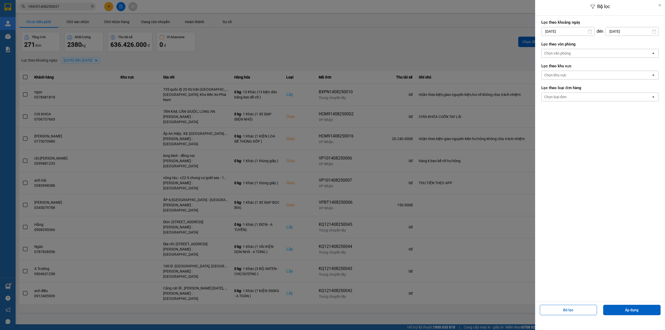
click at [576, 52] on div "Chọn văn phòng" at bounding box center [597, 53] width 110 height 8
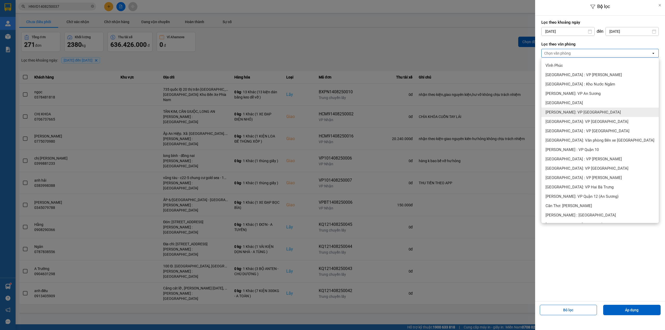
scroll to position [173, 0]
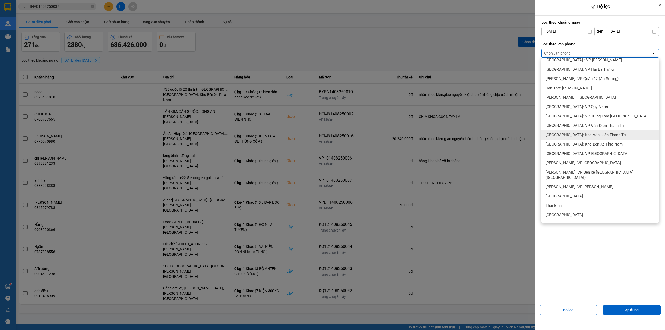
click at [575, 136] on span "[GEOGRAPHIC_DATA]: Kho Văn Điển Thanh Trì" at bounding box center [586, 134] width 80 height 5
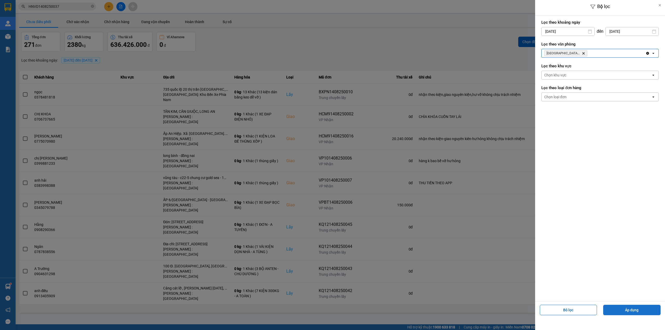
click at [627, 310] on button "Áp dụng" at bounding box center [631, 310] width 57 height 10
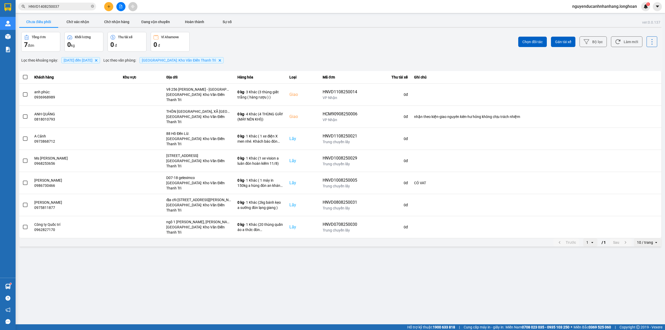
click at [19, 147] on div "ver: 0.0.137 Chưa điều phối Chờ xác nhận Chờ nhận hàng Đang vận chuyển Hoàn thà…" at bounding box center [340, 132] width 644 height 232
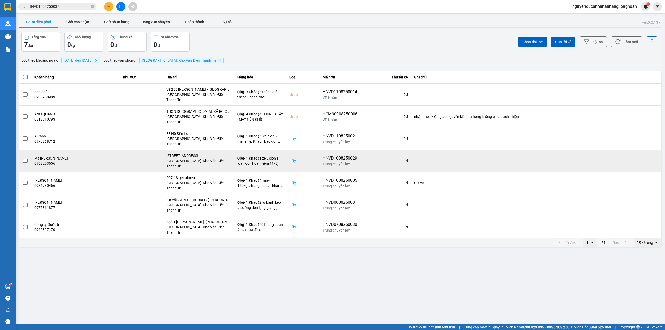
click at [24, 159] on span at bounding box center [25, 161] width 5 height 5
click at [22, 158] on input "checkbox" at bounding box center [22, 158] width 0 height 0
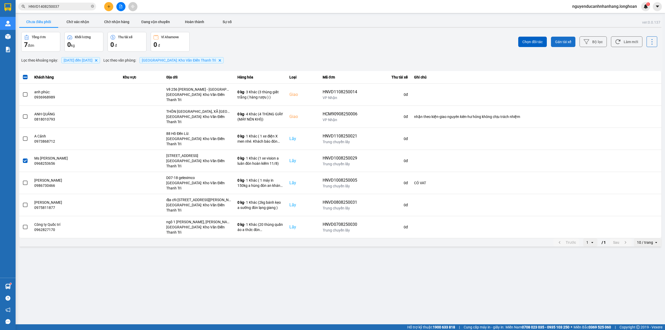
click at [560, 42] on span "Gán tài xế" at bounding box center [563, 41] width 16 height 5
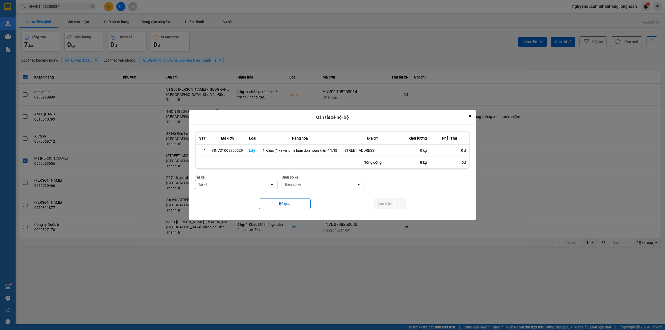
click at [214, 188] on div "Tài xế" at bounding box center [232, 184] width 75 height 8
type input "phương"
click at [243, 206] on ul "0387888247 - Lê Thanh Phương 0337.522.911" at bounding box center [236, 198] width 83 height 19
click at [243, 201] on span "0387888247 - Lê Thanh Phương 0337.522.911" at bounding box center [237, 198] width 76 height 10
drag, startPoint x: 336, startPoint y: 186, endPoint x: 333, endPoint y: 186, distance: 3.4
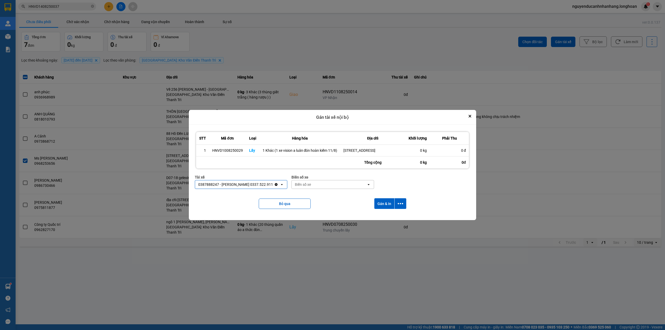
click at [335, 186] on div "Biển số xe" at bounding box center [329, 184] width 75 height 8
type input "14"
click at [319, 207] on div "29E-366.14" at bounding box center [333, 205] width 83 height 9
click at [400, 203] on icon "dialog" at bounding box center [400, 203] width 5 height 5
click at [390, 216] on div "Chỉ gán tài" at bounding box center [387, 217] width 31 height 5
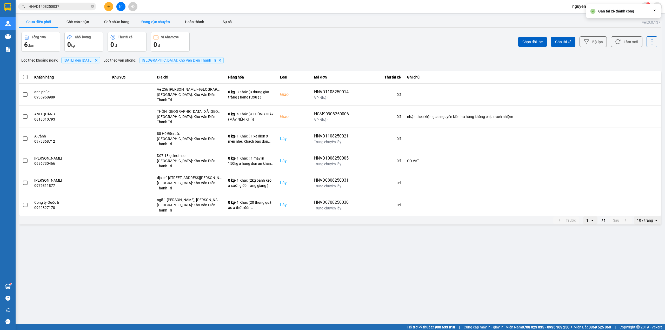
click at [162, 18] on button "Đang vận chuyển" at bounding box center [155, 22] width 39 height 10
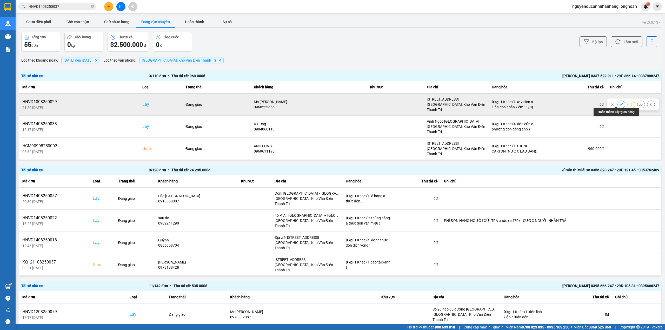
click at [620, 103] on icon at bounding box center [622, 105] width 4 height 4
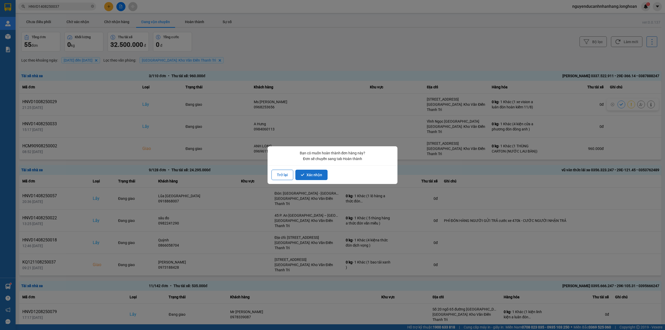
click at [312, 177] on button "Xác nhận" at bounding box center [311, 175] width 32 height 10
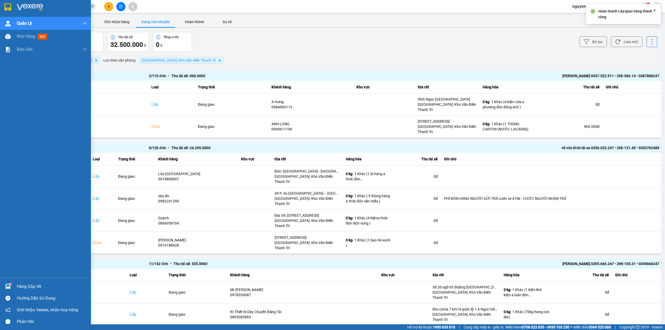
click at [13, 10] on div at bounding box center [45, 8] width 91 height 17
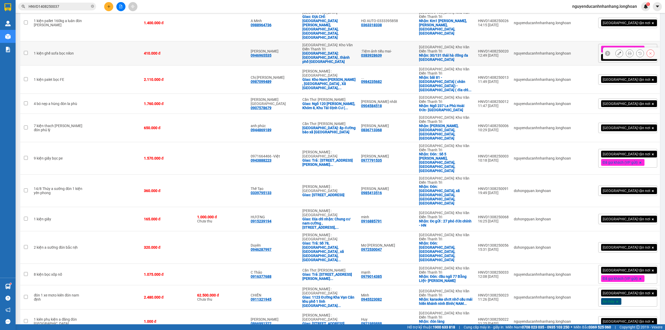
scroll to position [173, 0]
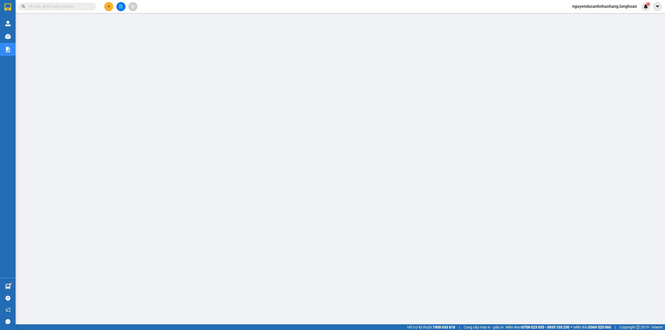
click at [69, 6] on input "text" at bounding box center [59, 7] width 61 height 6
click at [72, 6] on input "text" at bounding box center [59, 7] width 61 height 6
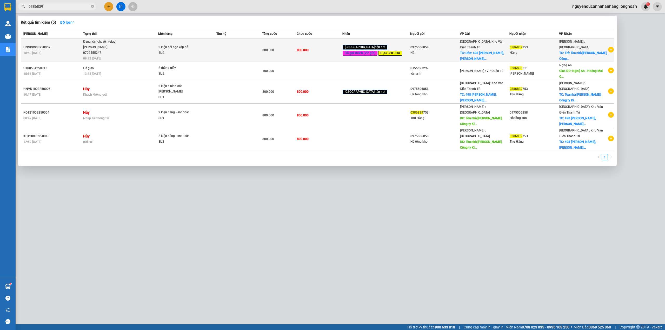
type input "0386839"
click at [158, 42] on span "Đang vận chuyển (giao) [PERSON_NAME] 0702555247 09:32 [DATE]" at bounding box center [120, 50] width 75 height 22
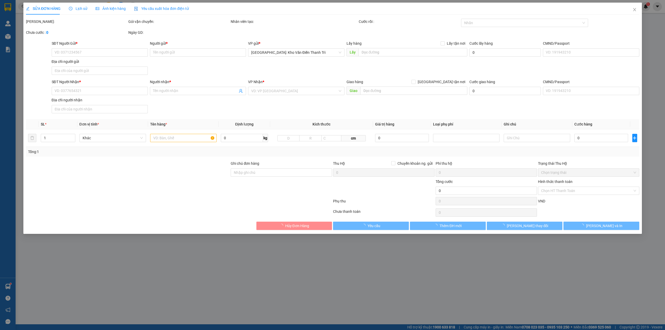
type input "0975506858"
type input "Hà"
checkbox input "true"
type input "Đón: 498 Phúc Diễn, Xuân Phương, Nam Từ Liêm"
type input "0386839753"
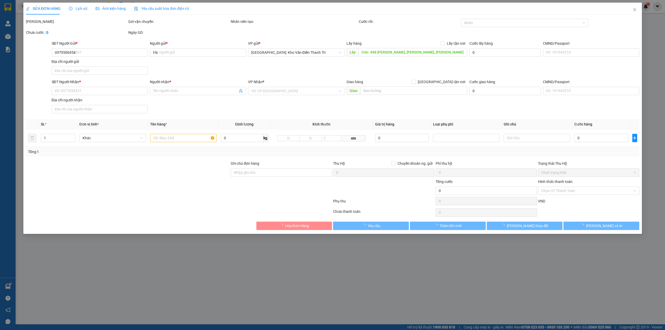
type input "Hằng"
checkbox input "true"
type input "Trả: Tòa nhà Kim Tơ, Công ty Kim Tơ, xã Phước Tỉnh, Long Đất, Bà Rịa Vũng Tàu"
type input "người gửi đã thanh toán trước 100 ( giao hàng gọi trước văn phòng văn điển để t…"
type input "800.000"
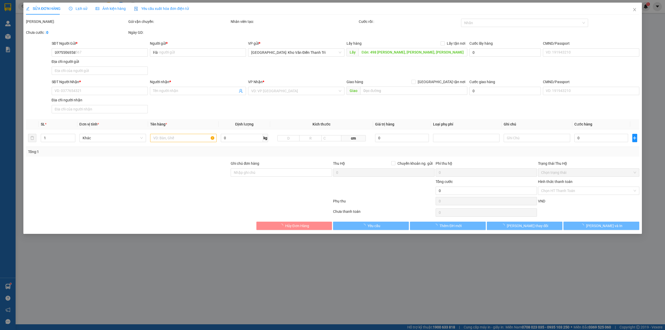
type input "800.000"
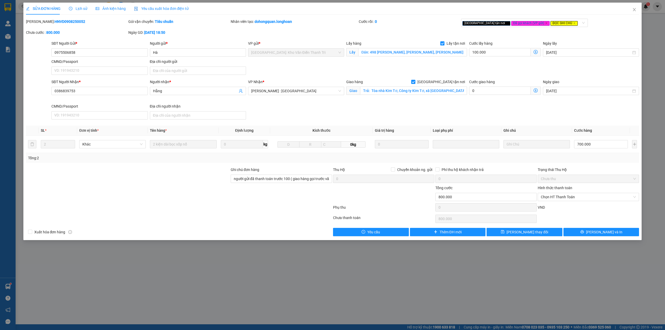
click at [569, 208] on div "VND" at bounding box center [588, 209] width 102 height 9
click at [69, 7] on icon "clock-circle" at bounding box center [71, 9] width 4 height 4
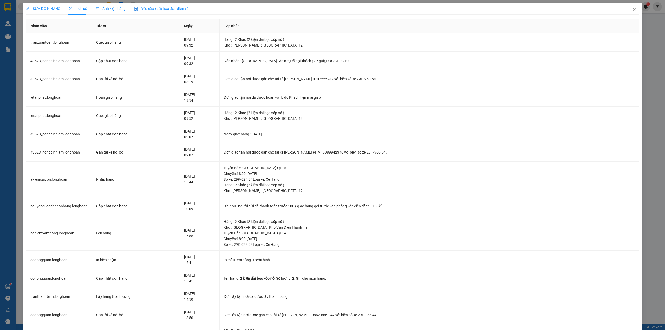
click at [42, 9] on span "SỬA ĐƠN HÀNG" at bounding box center [43, 8] width 35 height 4
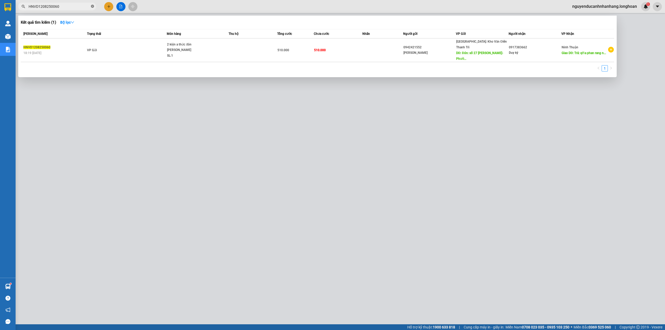
click at [93, 5] on icon "close-circle" at bounding box center [92, 6] width 3 height 3
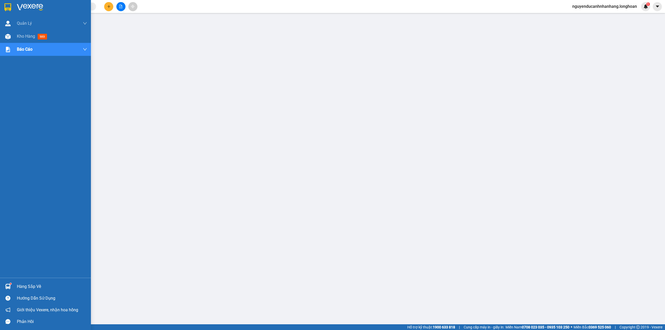
click at [11, 8] on img at bounding box center [7, 7] width 7 height 8
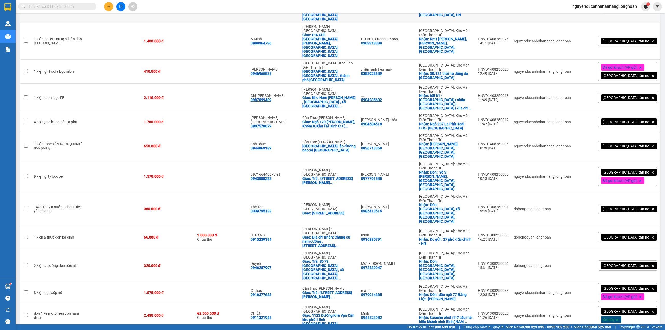
scroll to position [146, 0]
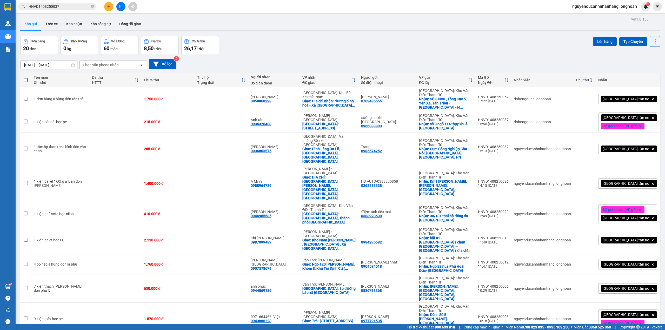
scroll to position [173, 0]
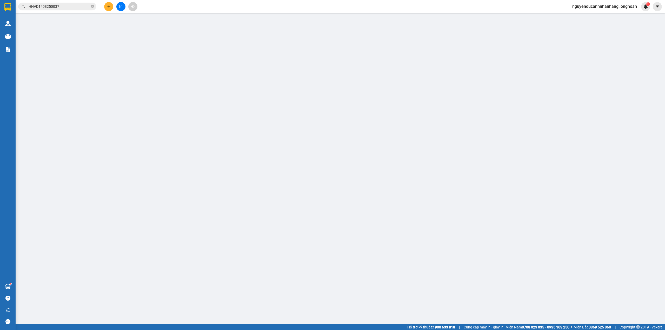
type input "0968253656"
type input "Ms Lai"
checkbox input "true"
type input "44 Hàng Quạt, Hoàn Kiếm, Hà Nội"
type input "0385672131"
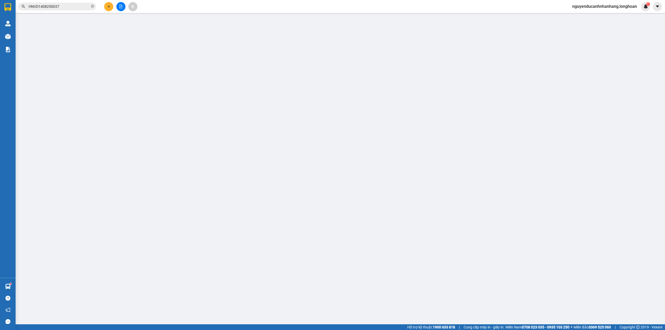
type input "Ms Mỵ"
checkbox input "true"
type input "Đông Long - Tiền Hải - Thái Bình"
type input "485.000"
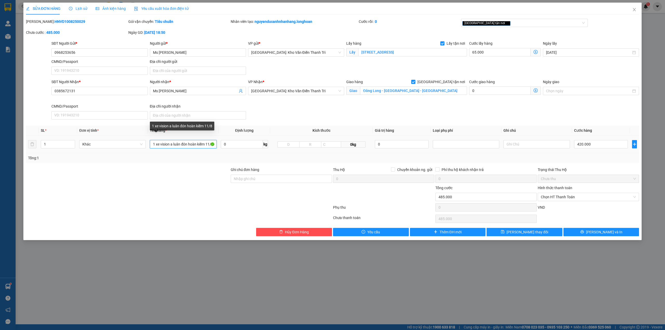
click at [201, 143] on input "1 xe vision a luân đón hoàn kiếm 11/8" at bounding box center [183, 144] width 67 height 8
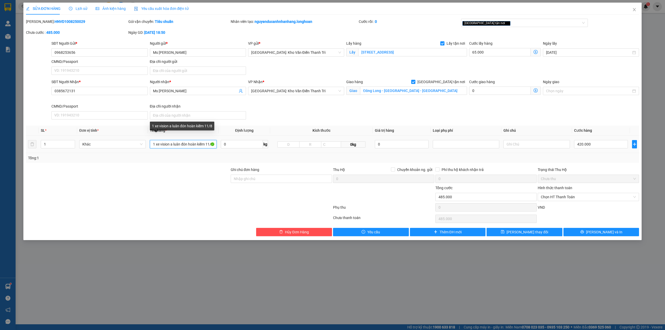
click at [174, 142] on input "1 xe vision a luân đón hoàn kiếm 11/8" at bounding box center [183, 144] width 67 height 8
drag, startPoint x: 171, startPoint y: 145, endPoint x: 243, endPoint y: 150, distance: 72.7
click at [243, 150] on tr "1 Khác 1 xe vision a luân đón hoàn kiếm 11/8 0 kg 0kg 0 420.000" at bounding box center [333, 144] width 614 height 17
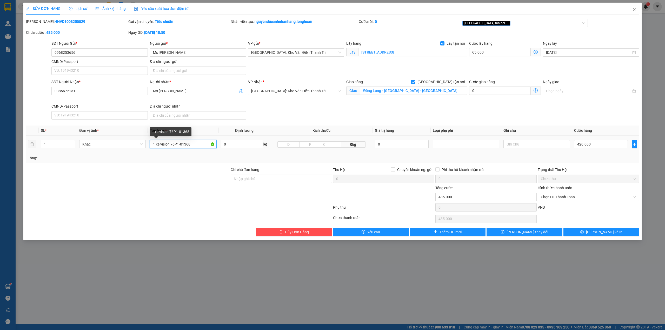
type input "1 xe vision 76P1-01368"
click at [182, 168] on div at bounding box center [127, 176] width 205 height 18
drag, startPoint x: 245, startPoint y: 181, endPoint x: 247, endPoint y: 181, distance: 2.6
click at [245, 181] on input "Ghi chú đơn hàng" at bounding box center [281, 179] width 101 height 8
type input "chìa khóa quấn tay lái ( giấy tờ trong cốp )"
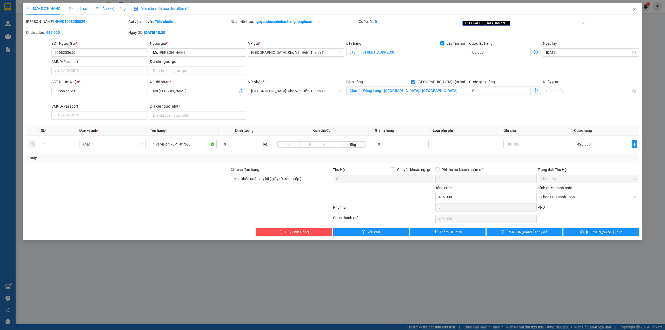
click at [250, 232] on div "Hủy Đơn Hàng Yêu cầu Thêm ĐH mới Lưu thay đổi Lưu và In" at bounding box center [332, 232] width 615 height 8
click at [520, 24] on div "[GEOGRAPHIC_DATA] tận nơi" at bounding box center [522, 23] width 119 height 6
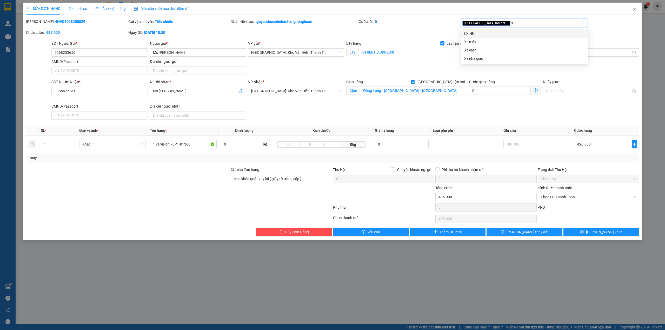
type input "xe"
click at [487, 32] on div "Xe máy" at bounding box center [524, 34] width 121 height 6
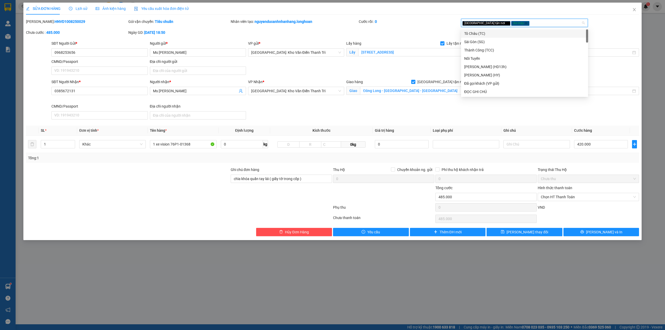
click at [521, 24] on div "Giao tận nơi Xe máy" at bounding box center [522, 23] width 119 height 6
type input "d"
type input "đã"
click at [501, 31] on div "Đã gọi khách (VP gửi)" at bounding box center [524, 34] width 121 height 6
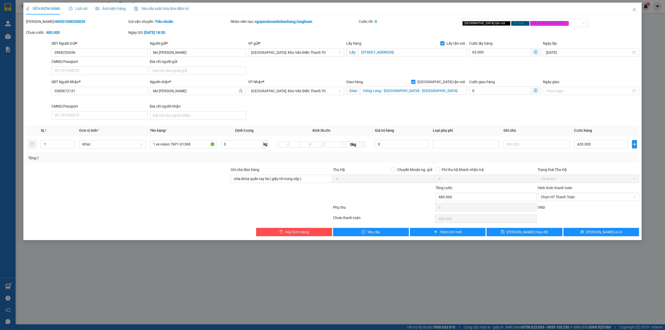
click at [443, 33] on div "Mã ĐH: HNVD1008250029 Gói vận chuyển: Tiêu chuẩn Nhân viên tạo: nguyenducanhnha…" at bounding box center [332, 30] width 615 height 22
click at [600, 233] on span "Lưu và In" at bounding box center [604, 232] width 36 height 6
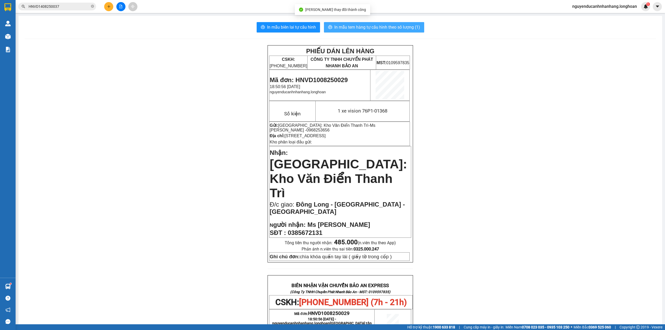
click at [367, 28] on span "In mẫu tem hàng tự cấu hình theo số lượng (1)" at bounding box center [377, 27] width 86 height 6
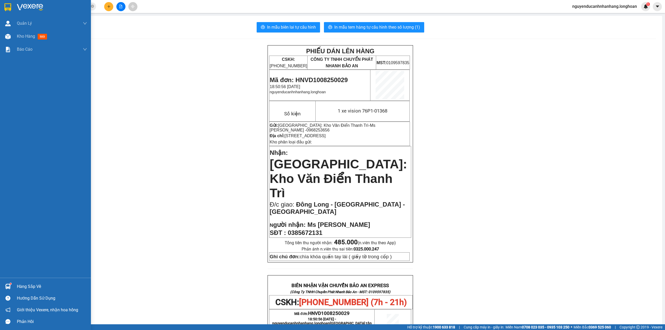
click at [14, 8] on div at bounding box center [45, 8] width 91 height 17
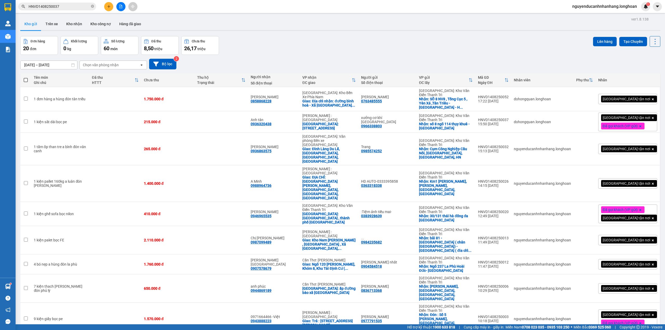
click at [603, 40] on button "Lên hàng" at bounding box center [605, 41] width 24 height 9
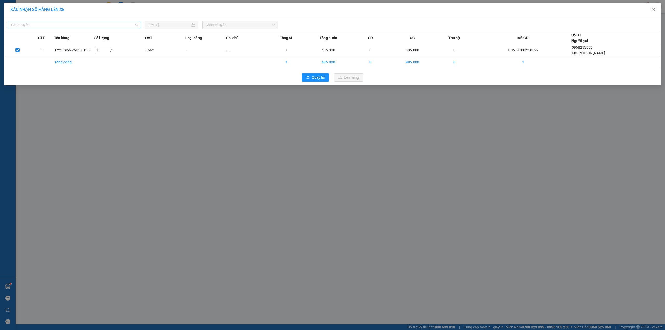
click at [89, 22] on span "Chọn tuyến" at bounding box center [74, 25] width 127 height 8
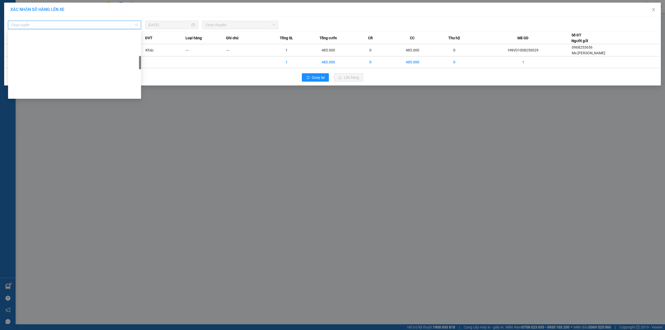
click at [43, 224] on div "Hà Nội - Các tỉnh miền Bắc" at bounding box center [74, 227] width 127 height 6
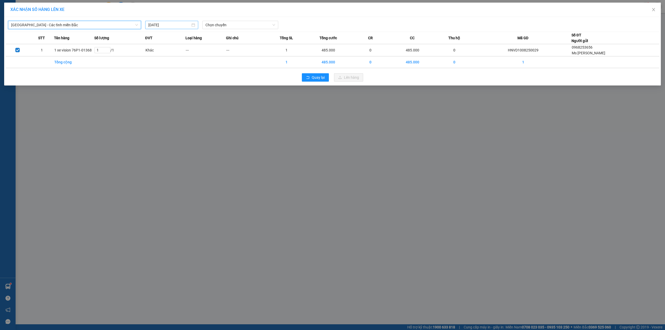
click at [181, 23] on input "14/08/2025" at bounding box center [169, 25] width 42 height 6
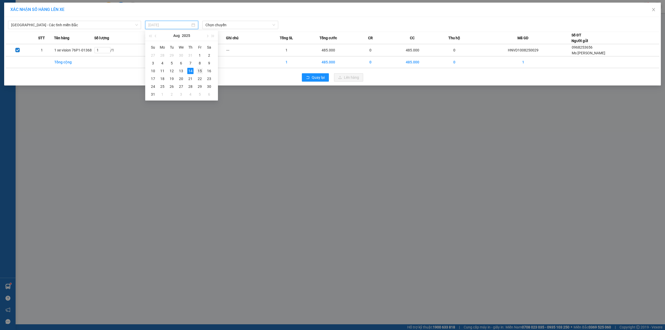
click at [199, 70] on div "15" at bounding box center [200, 71] width 6 height 6
click at [221, 26] on span "Chọn chuyến" at bounding box center [241, 25] width 70 height 8
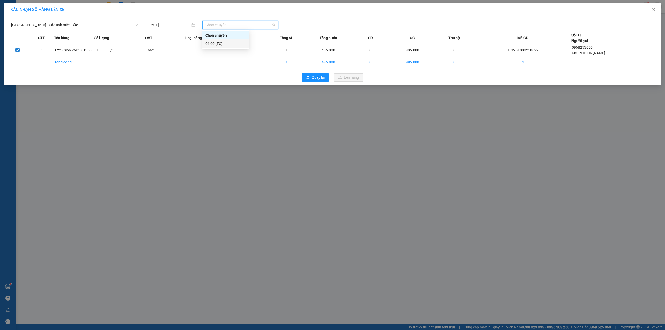
click at [227, 42] on div "06:00 (TC)" at bounding box center [226, 44] width 41 height 6
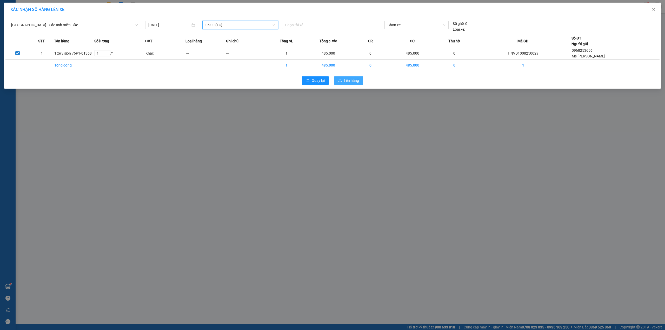
click at [351, 82] on span "Lên hàng" at bounding box center [351, 81] width 15 height 6
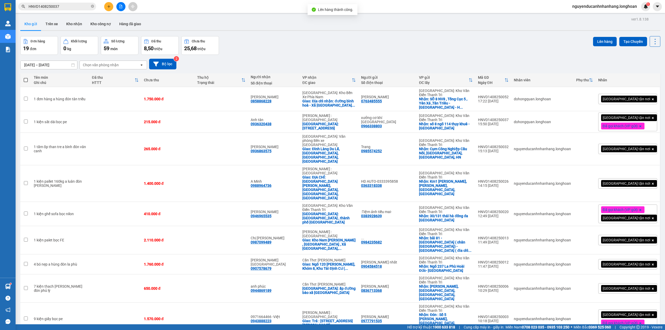
click at [365, 40] on div "Đơn hàng 19 đơn Khối lượng 0 kg Số lượng 59 món Đã thu 8,50 triệu Chưa thu 25,6…" at bounding box center [340, 45] width 640 height 19
click at [618, 147] on icon at bounding box center [620, 149] width 4 height 4
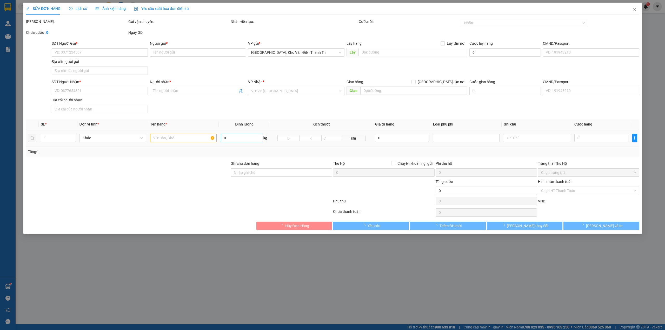
type input "0985574252"
type input "Trang"
checkbox input "true"
type input "Cụm Công Nghiệp Cầu Nổi, [GEOGRAPHIC_DATA], [GEOGRAPHIC_DATA], HN"
type input "0936863575"
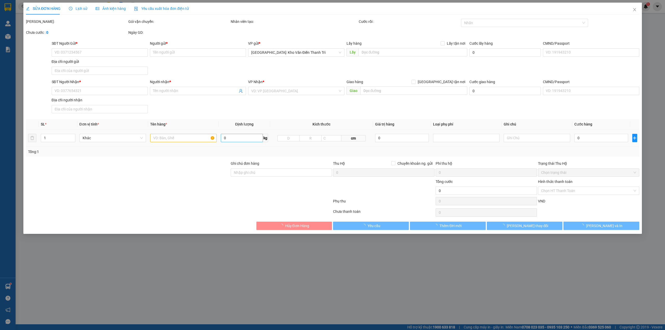
type input "[PERSON_NAME]"
checkbox input "true"
type input "Đình Làng Du Lễ, [GEOGRAPHIC_DATA], [GEOGRAPHIC_DATA], [GEOGRAPHIC_DATA]"
type input "265.000"
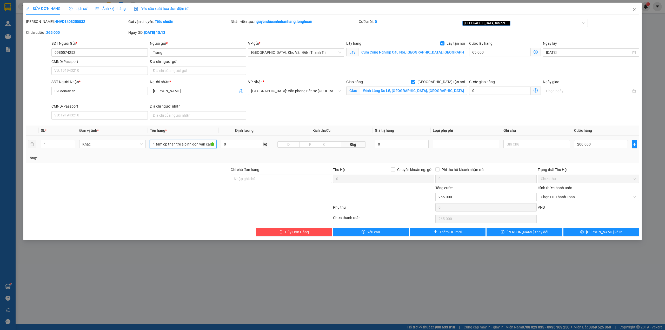
click at [172, 147] on input "1 tấm ốp than tre a bình đón vân canh" at bounding box center [183, 144] width 67 height 8
click at [192, 148] on input "1 tấm ốp than tre a bình đón vân canh" at bounding box center [183, 144] width 67 height 8
drag, startPoint x: 181, startPoint y: 148, endPoint x: 225, endPoint y: 149, distance: 43.2
click at [225, 149] on tr "1 Khác 1 tấm ốp than tre a bình đón vân canh 0 kg 0kg 0 200.000" at bounding box center [333, 144] width 614 height 17
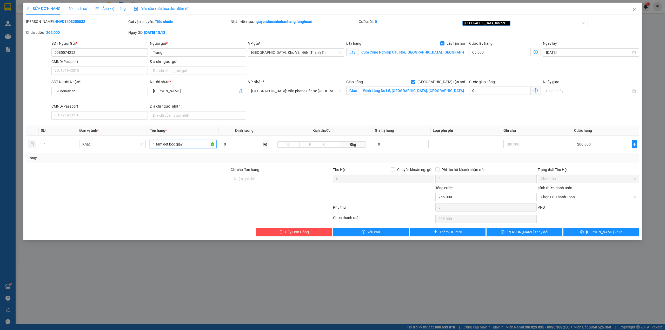
type input "1 tấm dẹt bọc giấy"
click at [373, 217] on div "Chưa thanh toán" at bounding box center [384, 219] width 102 height 9
click at [262, 189] on div at bounding box center [281, 194] width 102 height 18
click at [274, 174] on div "Ghi chú đơn hàng" at bounding box center [281, 171] width 101 height 8
click at [276, 182] on input "Ghi chú đơn hàng" at bounding box center [281, 179] width 101 height 8
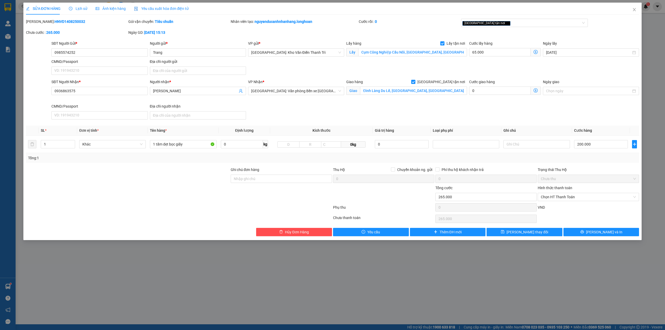
drag, startPoint x: 382, startPoint y: 207, endPoint x: 352, endPoint y: 202, distance: 29.8
click at [382, 207] on div "Phụ thu" at bounding box center [384, 209] width 102 height 9
click at [581, 146] on input "200.000" at bounding box center [601, 144] width 54 height 8
click at [582, 147] on input "200.000" at bounding box center [601, 144] width 54 height 8
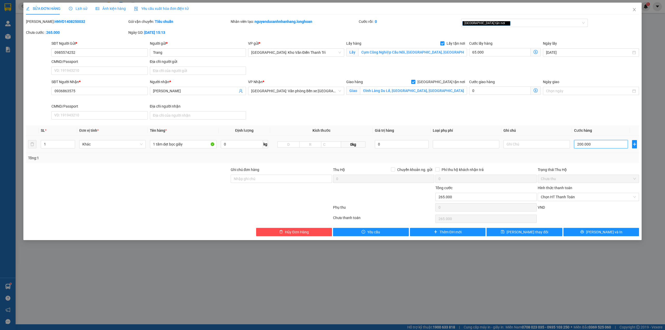
click at [582, 147] on input "200.000" at bounding box center [601, 144] width 54 height 8
type input "65.001"
type input "1"
type input "65.019"
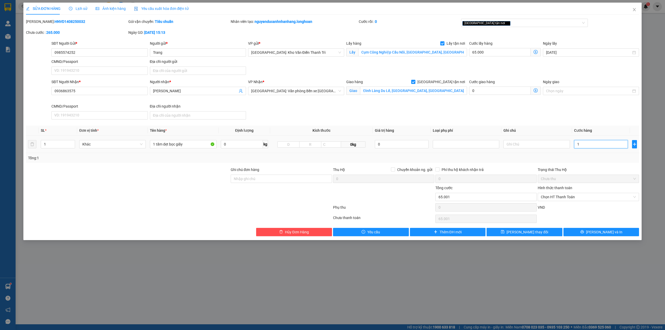
type input "65.019"
type input "19"
type input "65.195"
type input "195"
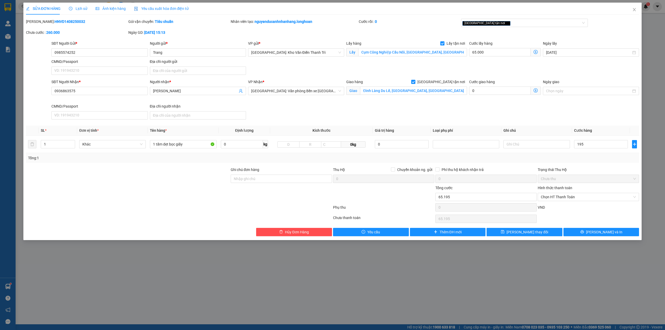
type input "260.000"
type input "195.000"
click at [406, 208] on div "Phụ thu" at bounding box center [384, 209] width 102 height 9
click at [198, 147] on input "1 tấm dẹt bọc giấy" at bounding box center [183, 144] width 67 height 8
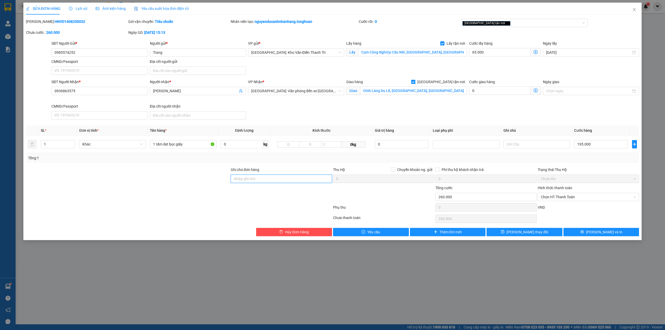
click at [274, 177] on input "Ghi chú đơn hàng" at bounding box center [281, 179] width 101 height 8
click at [194, 148] on input "1 tấm dẹt bọc giấy" at bounding box center [183, 144] width 67 height 8
type input "1 tấm dẹt bọc giấy ( giao cho khách gọi người gưi để thanh toán"
click at [604, 234] on span "Lưu và In" at bounding box center [604, 232] width 36 height 6
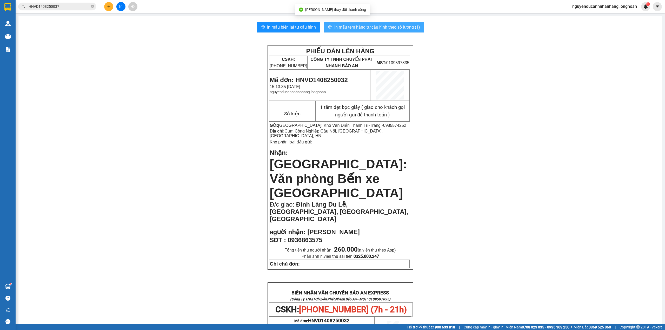
click at [357, 31] on button "In mẫu tem hàng tự cấu hình theo số lượng (1)" at bounding box center [374, 27] width 100 height 10
click at [383, 126] on span "0985574252" at bounding box center [394, 125] width 23 height 4
drag, startPoint x: 92, startPoint y: 7, endPoint x: 81, endPoint y: 6, distance: 10.4
click at [92, 7] on icon "close-circle" at bounding box center [92, 6] width 3 height 3
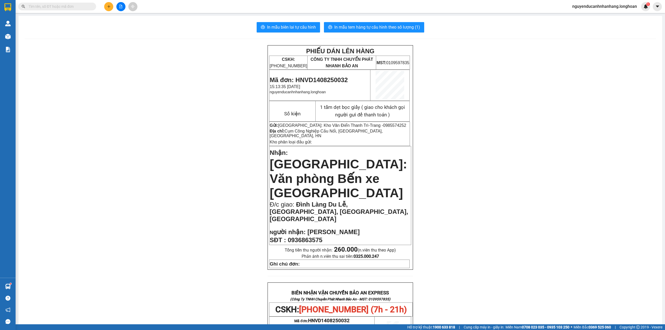
click at [74, 6] on input "text" at bounding box center [59, 7] width 61 height 6
click at [319, 81] on span "Mã đơn: HNVD1408250032" at bounding box center [309, 79] width 78 height 7
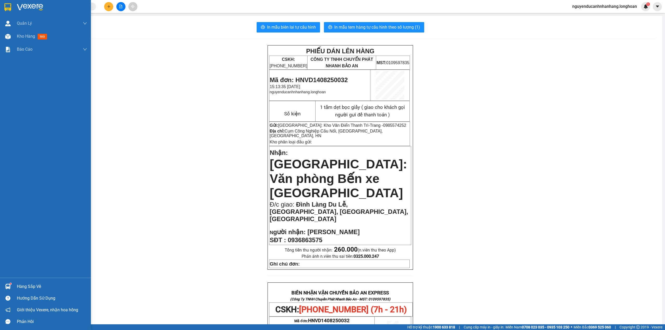
click at [12, 5] on div at bounding box center [45, 8] width 91 height 17
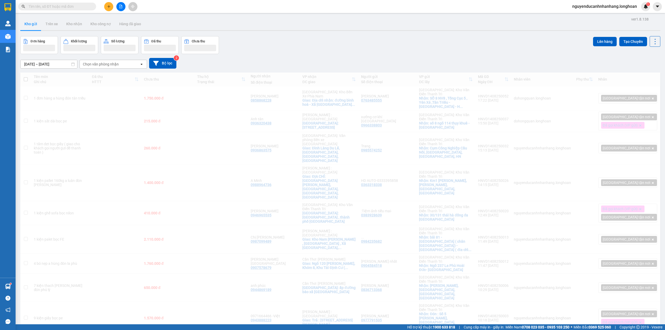
click at [119, 7] on icon "file-add" at bounding box center [121, 7] width 4 height 4
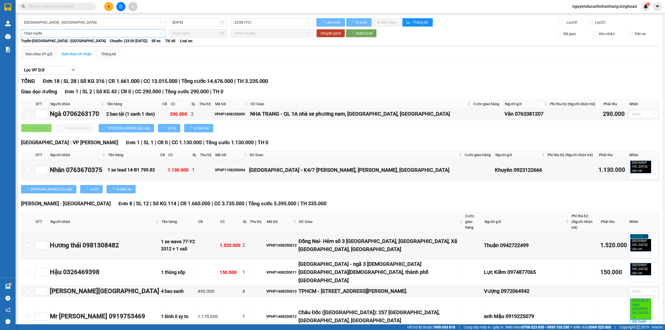
click at [88, 24] on span "Hải Phòng - Hà Nội" at bounding box center [93, 22] width 138 height 8
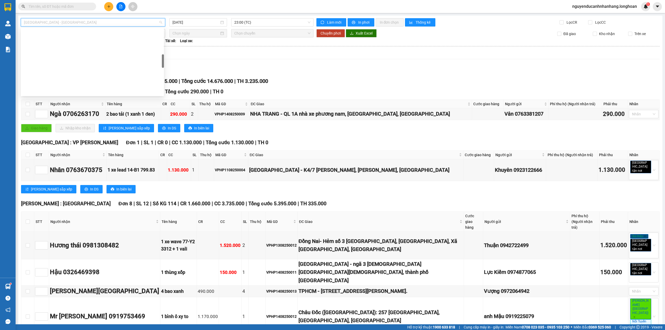
click at [57, 221] on div "Hà Nội - Các tỉnh miền Bắc" at bounding box center [92, 224] width 137 height 6
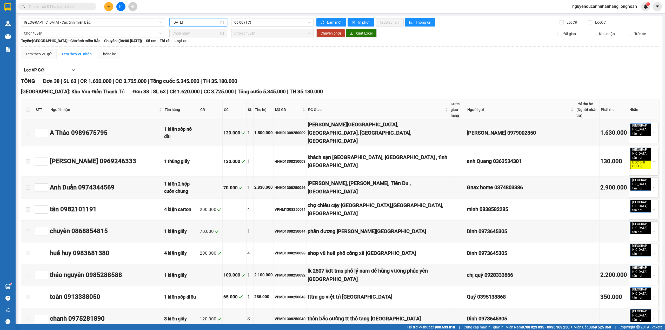
click at [195, 23] on input "14/08/2025" at bounding box center [196, 22] width 47 height 6
click at [223, 68] on div "15" at bounding box center [223, 68] width 6 height 6
type input "15/08/2025"
click at [257, 25] on span "06:00 (TC)" at bounding box center [272, 22] width 76 height 8
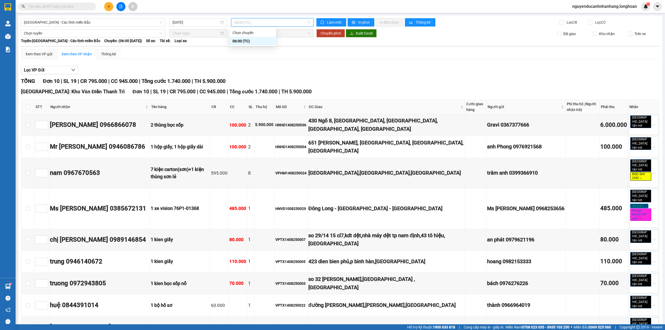
click at [334, 66] on div "Lọc VP Gửi TỔNG Đơn 10 | SL 19 | CR 795.000 | CC 945.000 | Tổng cước 1.740.000…" at bounding box center [340, 220] width 639 height 315
click at [95, 204] on div "Ms Mỵ 0385672131" at bounding box center [99, 209] width 99 height 10
click at [94, 204] on div "Ms Mỵ 0385672131" at bounding box center [99, 209] width 99 height 10
click at [277, 206] on div "HNVD1008250029" at bounding box center [290, 209] width 31 height 6
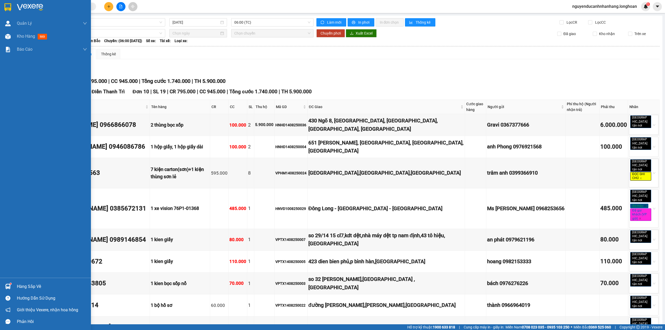
click at [12, 8] on div at bounding box center [7, 7] width 9 height 9
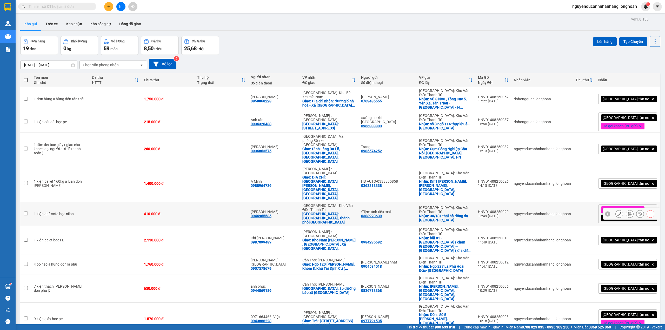
click at [217, 202] on td at bounding box center [221, 214] width 53 height 24
checkbox input "true"
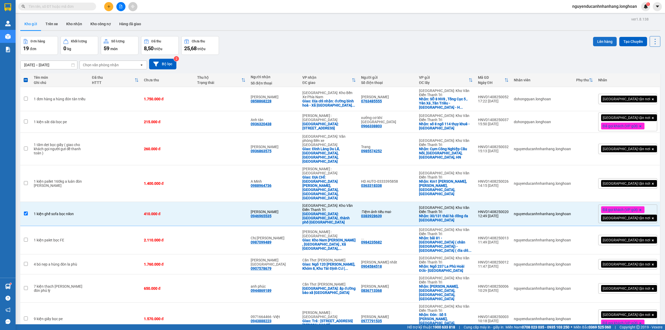
click at [603, 44] on button "Lên hàng" at bounding box center [605, 41] width 24 height 9
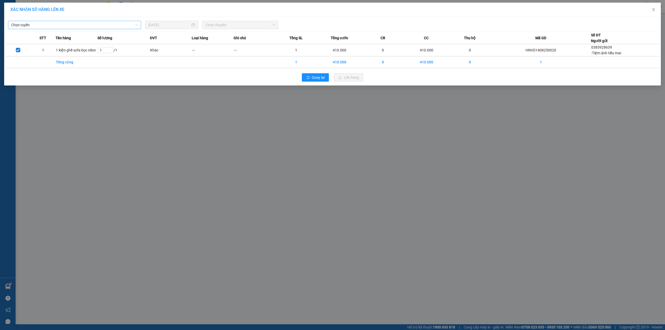
click at [127, 25] on span "Chọn tuyến" at bounding box center [74, 25] width 127 height 8
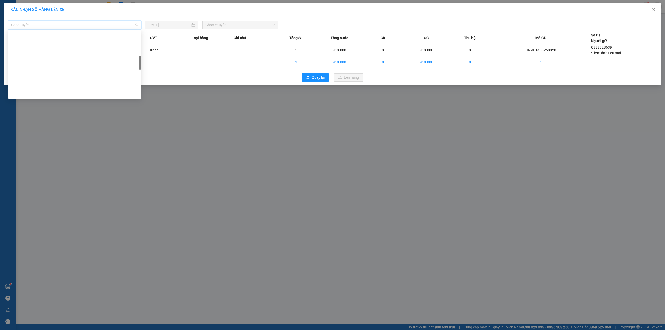
click at [42, 224] on div "Hà Nội - Các tỉnh miền Bắc" at bounding box center [74, 227] width 127 height 6
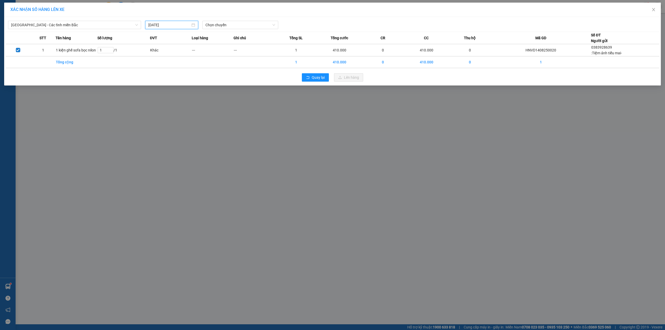
click at [181, 27] on input "14/08/2025" at bounding box center [169, 25] width 42 height 6
type input "15/08/2025"
click at [198, 72] on div "15" at bounding box center [200, 71] width 6 height 6
click at [220, 22] on span "Chọn chuyến" at bounding box center [241, 25] width 70 height 8
click at [228, 44] on div "06:00 (TC)" at bounding box center [226, 44] width 41 height 6
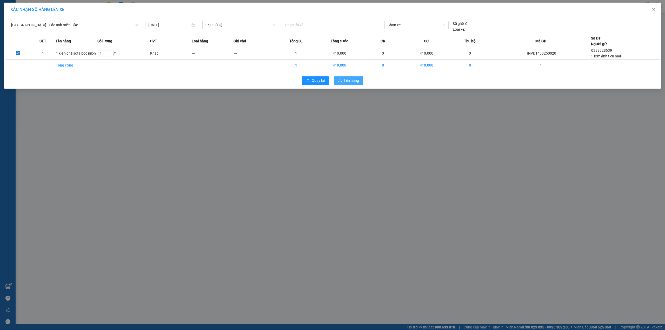
click at [344, 81] on span "Lên hàng" at bounding box center [351, 81] width 15 height 6
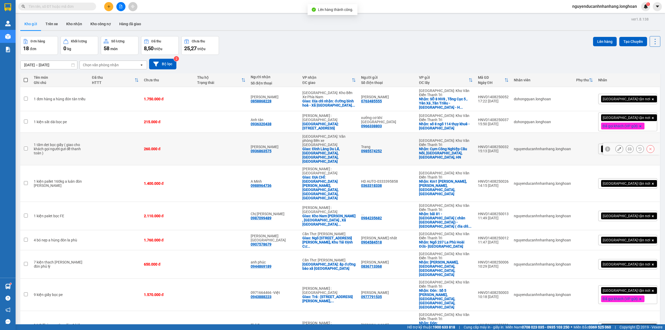
click at [112, 141] on td at bounding box center [115, 149] width 52 height 32
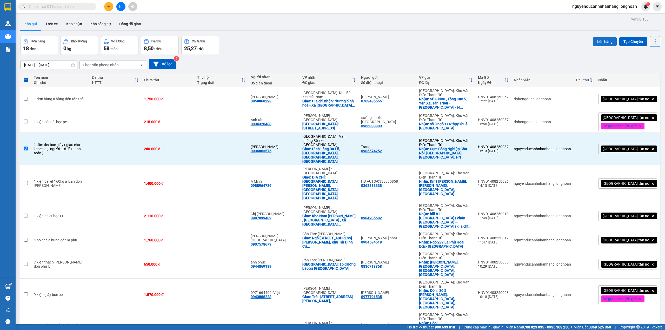
click at [600, 38] on button "Lên hàng" at bounding box center [605, 41] width 24 height 9
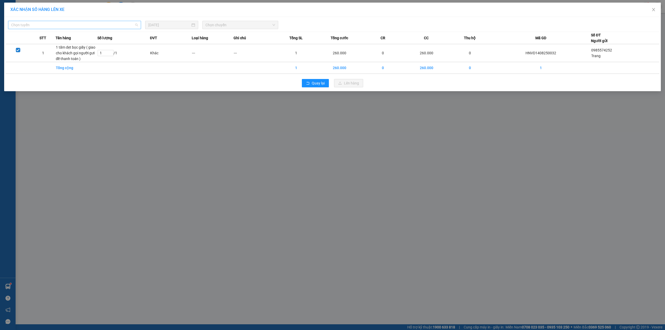
click at [119, 24] on span "Chọn tuyến" at bounding box center [74, 25] width 127 height 8
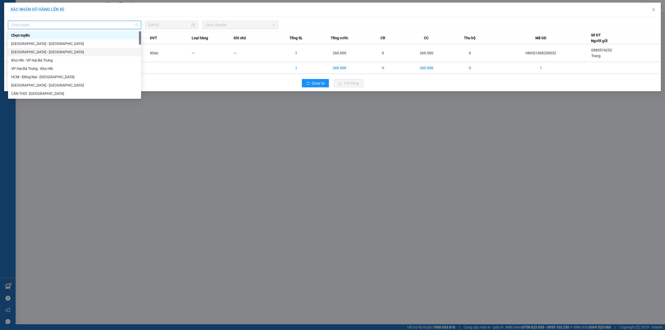
click at [74, 51] on div "Hà Nội - Hải Phòng" at bounding box center [74, 52] width 127 height 6
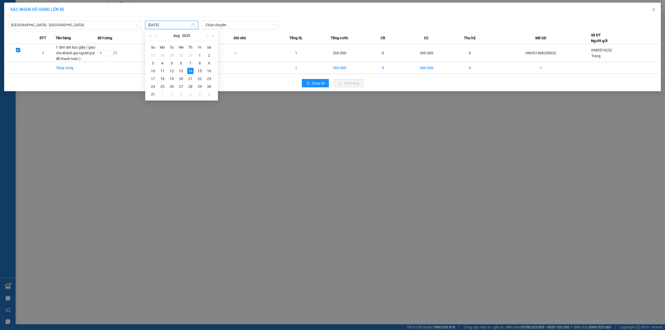
click at [187, 25] on input "14/08/2025" at bounding box center [169, 25] width 42 height 6
type input "14/08/2025"
click at [217, 25] on span "Chọn chuyến" at bounding box center [241, 25] width 70 height 8
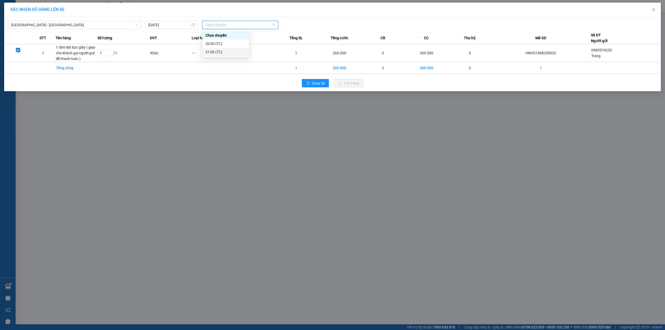
click at [222, 51] on div "21:00 (TC)" at bounding box center [226, 52] width 41 height 6
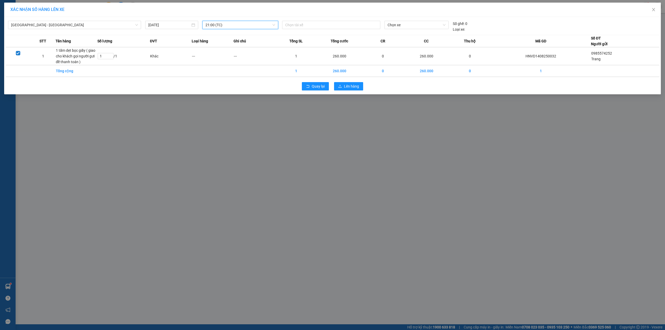
click at [225, 26] on span "21:00 (TC)" at bounding box center [241, 25] width 70 height 8
click at [222, 44] on div "20:00 (TC)" at bounding box center [226, 44] width 41 height 6
click at [252, 24] on span "20:00 (TC)" at bounding box center [241, 25] width 70 height 8
click at [231, 51] on div "21:00 (TC)" at bounding box center [226, 52] width 41 height 6
click at [234, 23] on span "21:00 (TC)" at bounding box center [241, 25] width 70 height 8
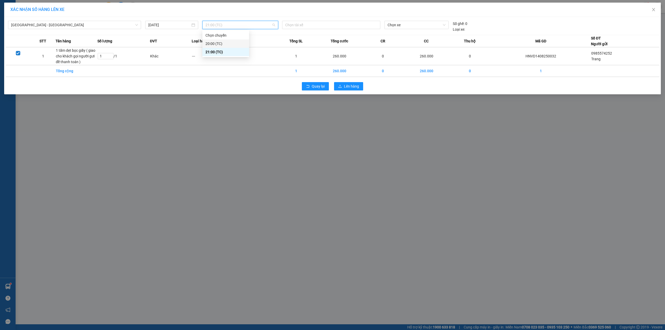
click at [230, 41] on div "20:00 (TC)" at bounding box center [226, 44] width 41 height 6
click at [246, 25] on span "20:00 (TC)" at bounding box center [241, 25] width 70 height 8
click at [222, 50] on div "21:00 (TC)" at bounding box center [226, 52] width 41 height 6
click at [345, 87] on span "Lên hàng" at bounding box center [351, 86] width 15 height 6
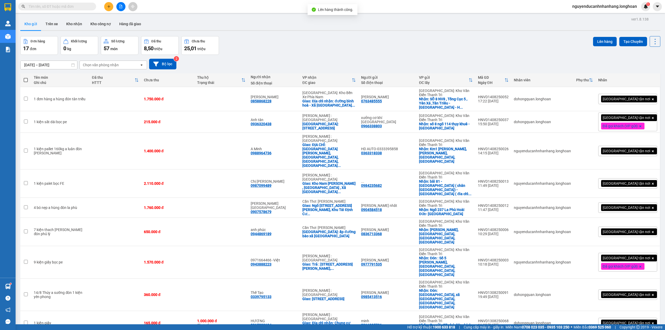
click at [117, 6] on button at bounding box center [120, 6] width 9 height 9
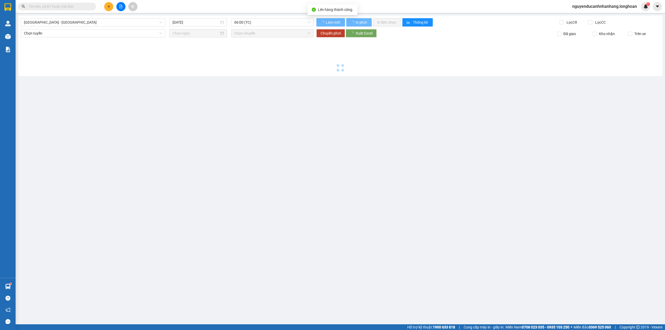
type input "14/08/2025"
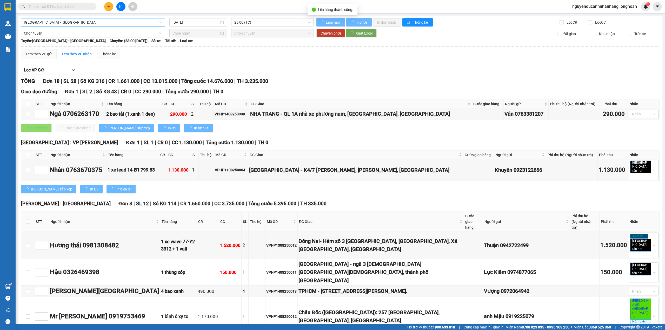
click at [83, 23] on span "Hải Phòng - Hà Nội" at bounding box center [93, 22] width 138 height 8
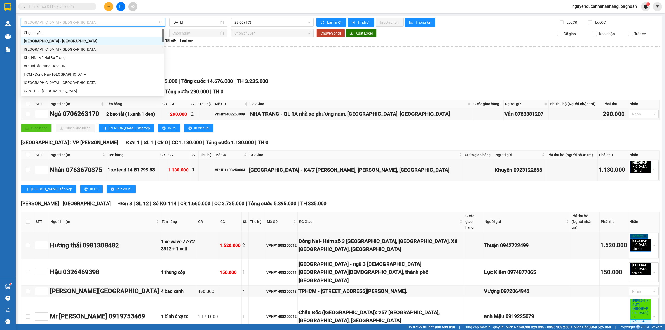
click at [51, 46] on div "Hà Nội - Hải Phòng" at bounding box center [92, 49] width 143 height 8
type input "14/08/2025"
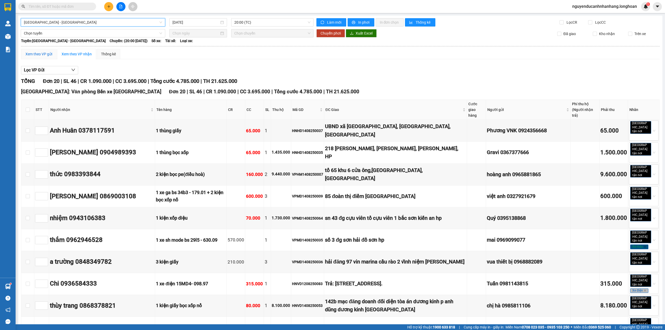
click at [41, 53] on div "Xem theo VP gửi" at bounding box center [38, 54] width 27 height 6
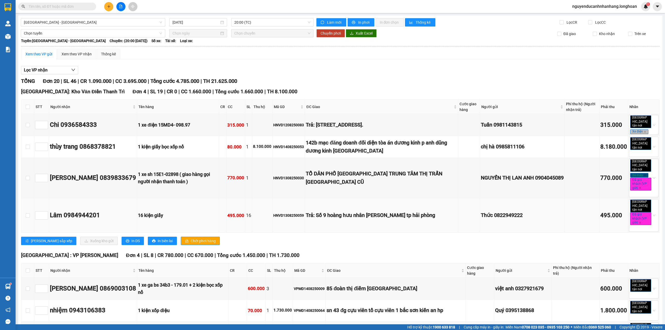
click at [181, 212] on div "16 kiện giấy" at bounding box center [178, 215] width 80 height 7
click at [187, 171] on div "1 xe sh 15E1-02898 ( giao hàng gọi người nhận thanh toán )" at bounding box center [178, 178] width 80 height 15
click at [189, 171] on div "1 xe sh 15E1-02898 ( giao hàng gọi người nhận thanh toán )" at bounding box center [178, 178] width 80 height 15
click at [188, 121] on div "1 xe điện 15MD4- 098.97" at bounding box center [178, 124] width 80 height 7
click at [187, 143] on div "1 kiện giấy bọc xốp nổ" at bounding box center [178, 146] width 80 height 7
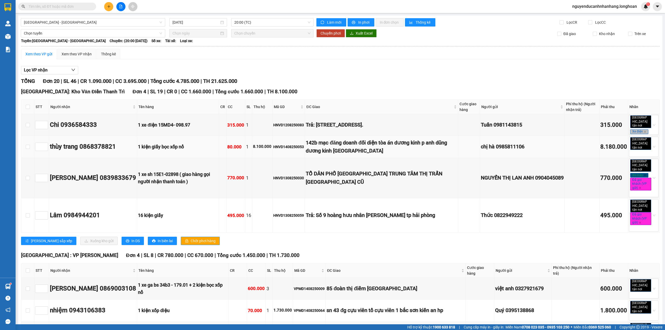
click at [187, 143] on div "1 kiện giấy bọc xốp nổ" at bounding box center [178, 146] width 80 height 7
click at [69, 55] on div "Xem theo VP nhận" at bounding box center [77, 54] width 30 height 6
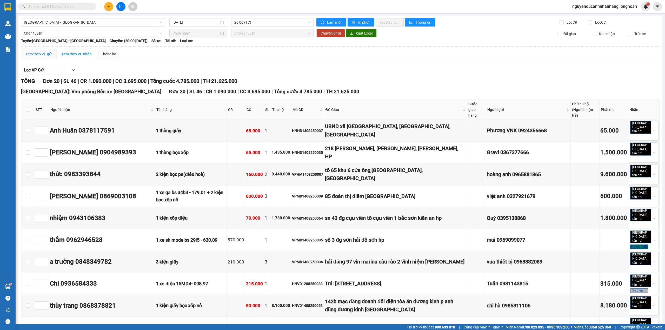
click at [37, 54] on div "Xem theo VP gửi" at bounding box center [38, 54] width 27 height 6
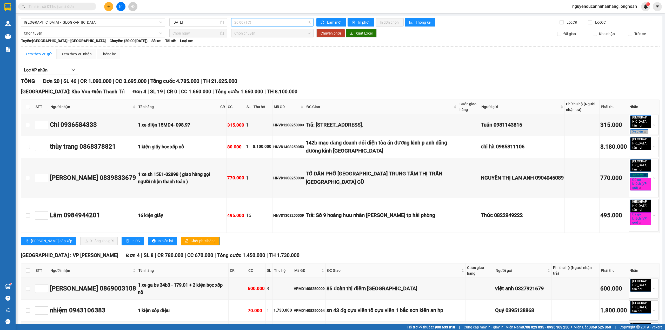
click at [246, 22] on span "20:00 (TC)" at bounding box center [272, 22] width 76 height 8
click at [245, 48] on div "21:00 (TC)" at bounding box center [253, 50] width 41 height 6
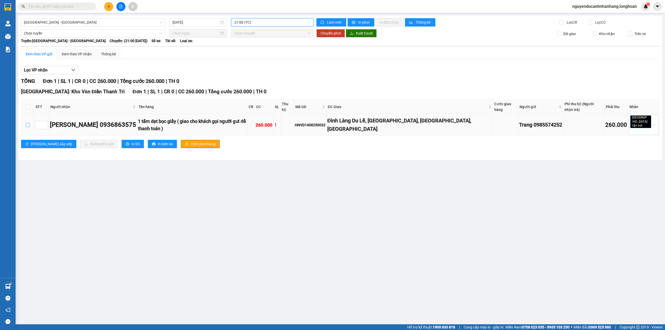
click at [27, 123] on input "checkbox" at bounding box center [28, 125] width 4 height 4
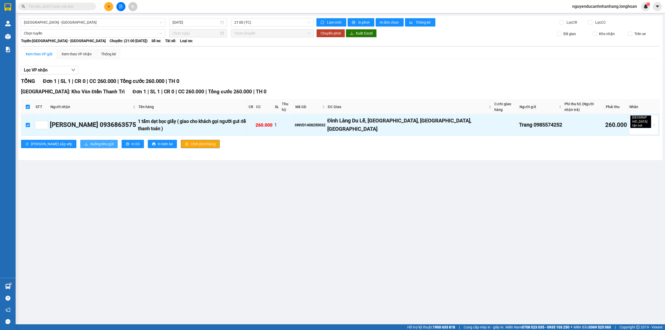
click at [80, 140] on button "Xuống kho gửi" at bounding box center [98, 144] width 37 height 8
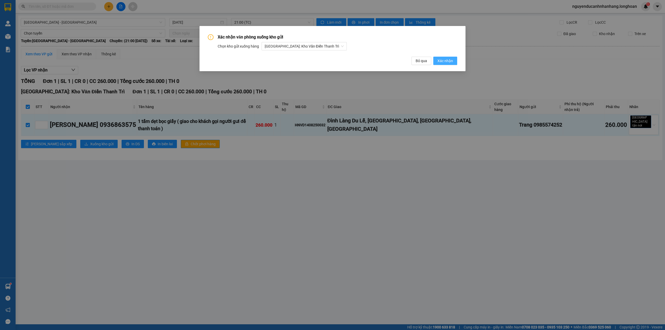
click at [451, 60] on span "Xác nhận" at bounding box center [446, 61] width 16 height 6
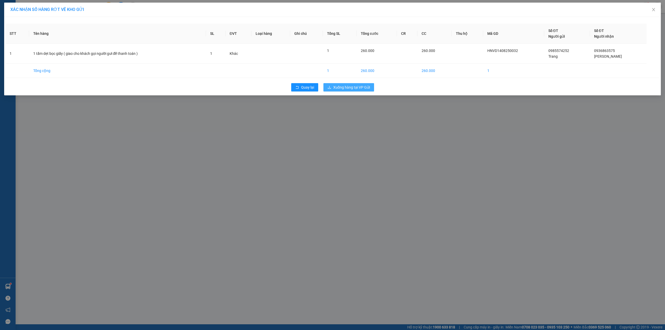
click at [341, 86] on span "Xuống hàng tại VP Gửi" at bounding box center [351, 87] width 37 height 6
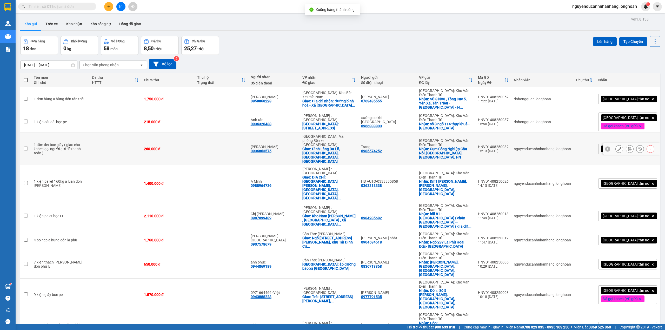
click at [321, 133] on td "Hải Phòng: Văn phòng Bến xe Thượng Lý Giao: Đình Làng Du Lễ, Du Lễ, Kiến Thụy, …" at bounding box center [329, 149] width 59 height 32
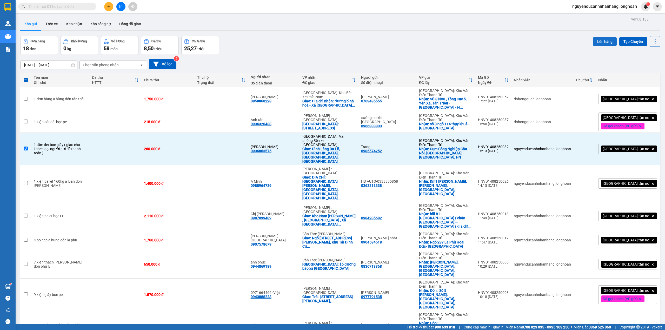
click at [597, 43] on button "Lên hàng" at bounding box center [605, 41] width 24 height 9
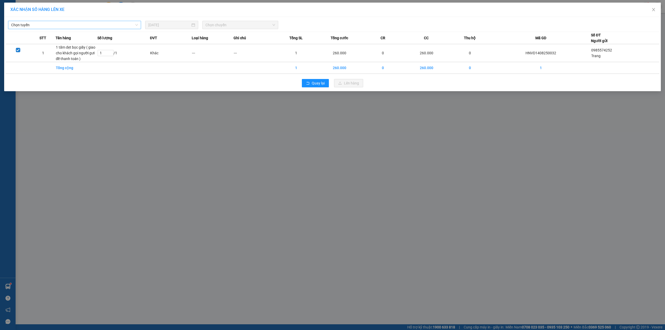
click at [118, 25] on span "Chọn tuyến" at bounding box center [74, 25] width 127 height 8
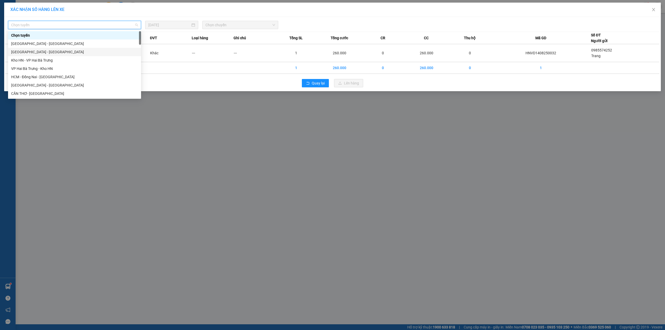
click at [42, 54] on div "Hà Nội - Hải Phòng" at bounding box center [74, 52] width 127 height 6
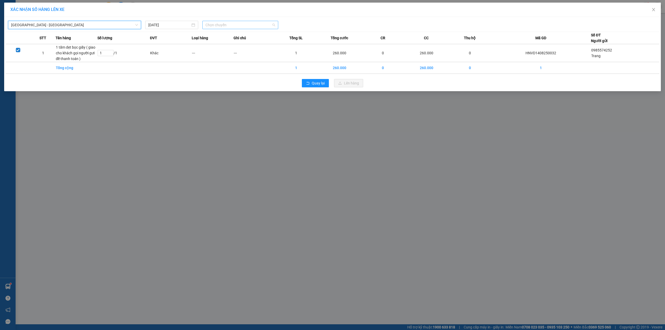
click at [217, 23] on span "Chọn chuyến" at bounding box center [241, 25] width 70 height 8
click at [220, 45] on div "20:00 (TC)" at bounding box center [226, 44] width 41 height 6
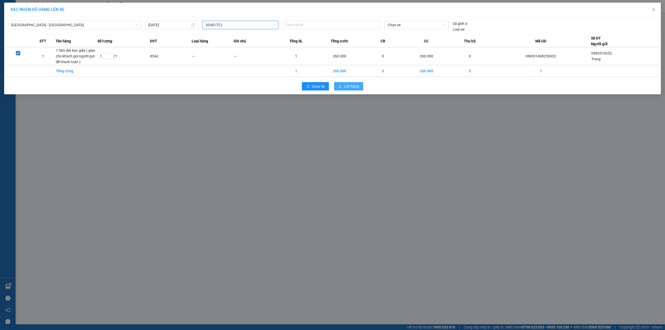
click at [354, 88] on span "Lên hàng" at bounding box center [351, 86] width 15 height 6
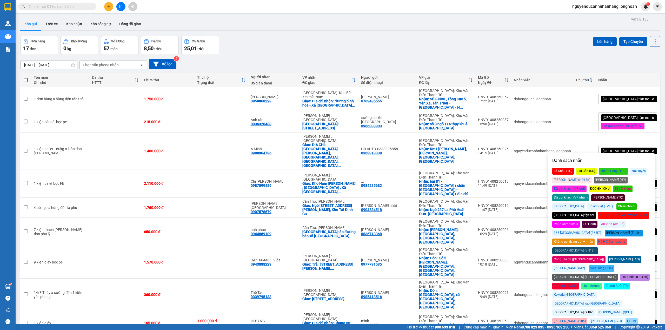
click at [587, 186] on div "Đã gọi khách (VP gửi)" at bounding box center [569, 189] width 34 height 7
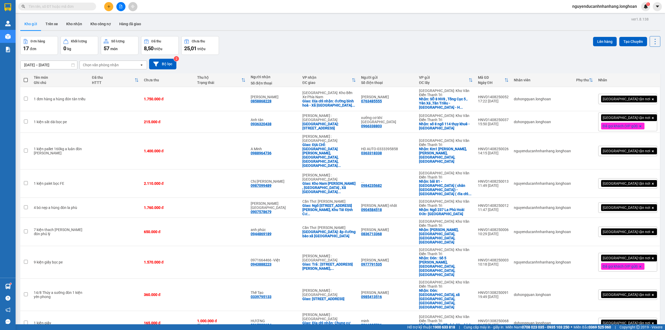
click at [659, 253] on main "ver 1.8.138 Kho gửi Trên xe Kho nhận Kho công nợ Hàng đã giao Đơn hàng 17 đơn K…" at bounding box center [332, 162] width 665 height 324
click at [606, 321] on icon at bounding box center [608, 323] width 4 height 4
click at [640, 318] on div "[GEOGRAPHIC_DATA] tận nơi" at bounding box center [627, 323] width 59 height 10
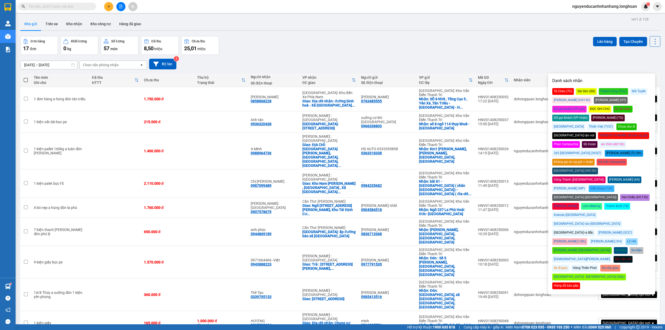
click at [587, 106] on div "Đã gọi khách (VP gửi)" at bounding box center [569, 109] width 34 height 7
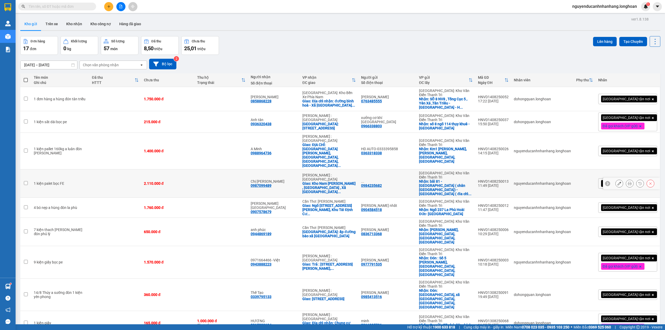
click at [606, 182] on icon at bounding box center [608, 184] width 4 height 4
click at [596, 169] on td at bounding box center [585, 183] width 22 height 28
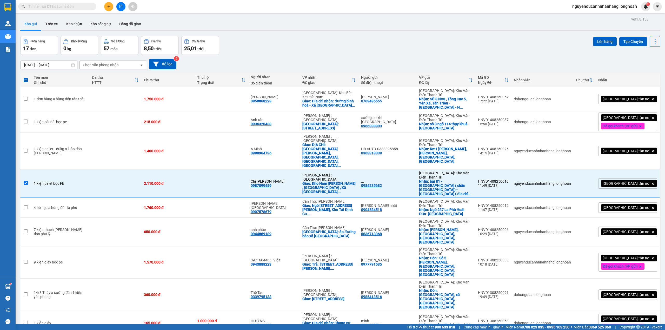
click at [648, 178] on div "[GEOGRAPHIC_DATA] tận nơi" at bounding box center [627, 183] width 59 height 10
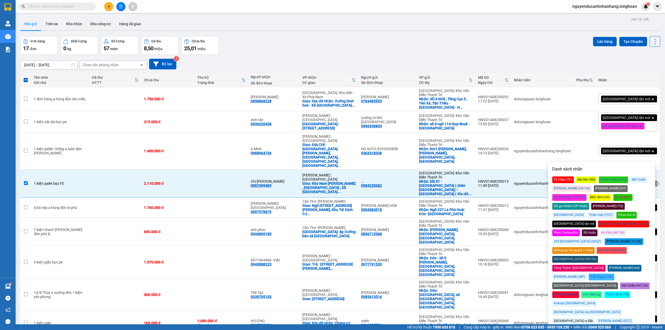
click at [596, 169] on td at bounding box center [585, 183] width 22 height 28
checkbox input "false"
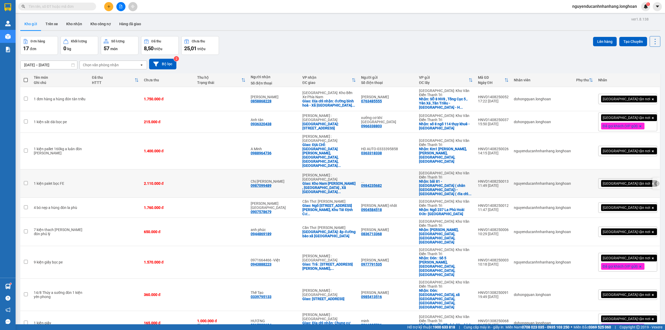
click at [655, 182] on icon at bounding box center [657, 184] width 4 height 4
click at [616, 179] on button at bounding box center [619, 183] width 7 height 9
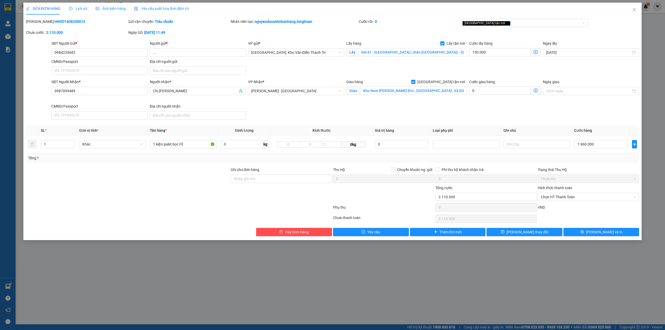
click at [83, 9] on span "Lịch sử" at bounding box center [78, 8] width 18 height 4
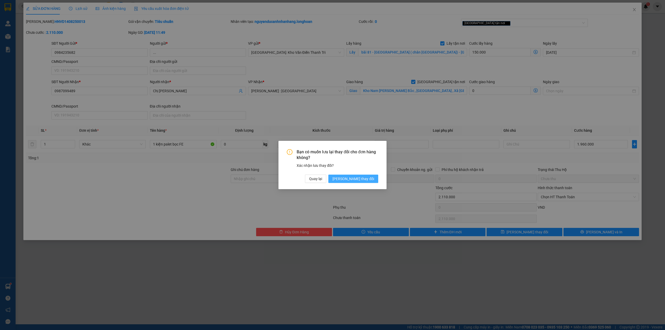
click at [368, 177] on span "Lưu thay đổi" at bounding box center [354, 179] width 42 height 6
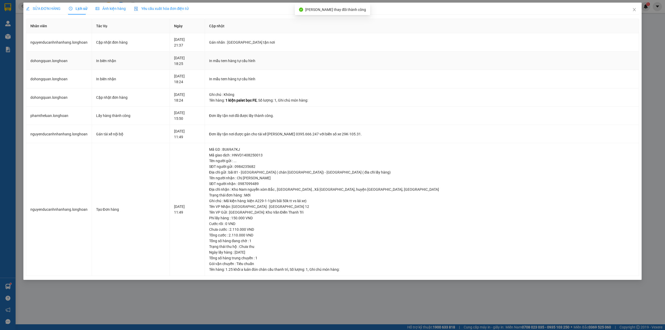
click at [56, 58] on td "dohongquan.longhoan" at bounding box center [59, 61] width 66 height 18
click at [635, 9] on icon "close" at bounding box center [634, 9] width 3 height 3
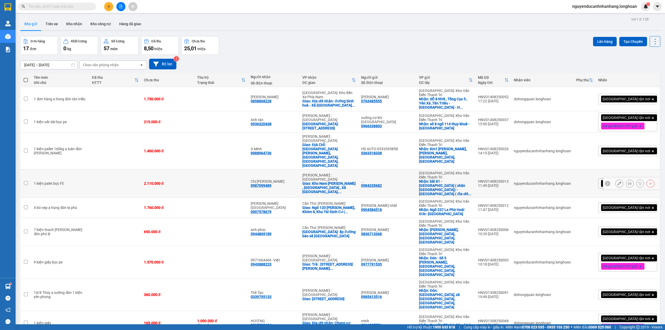
click at [605, 181] on div at bounding box center [607, 183] width 5 height 5
click at [643, 178] on div "[GEOGRAPHIC_DATA] tận nơi" at bounding box center [627, 183] width 59 height 10
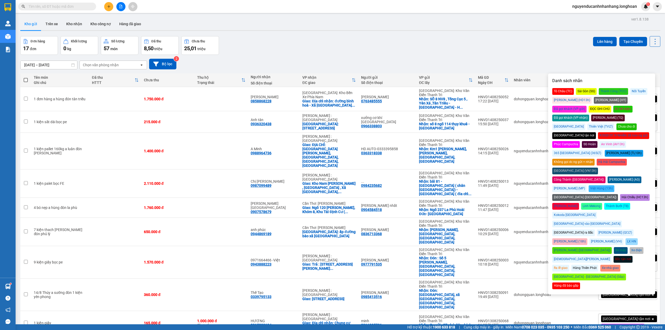
click at [587, 106] on div "Đã gọi khách (VP gửi)" at bounding box center [569, 109] width 34 height 7
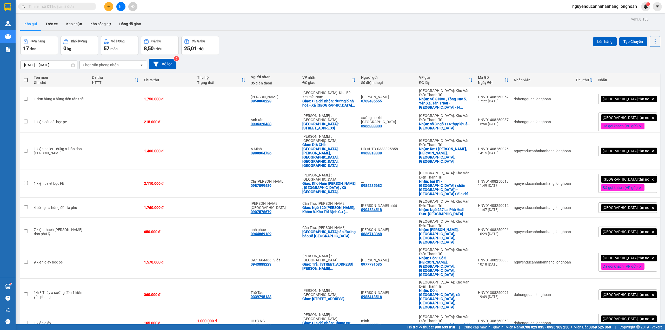
click at [641, 71] on div "16/07/2025 – 14/08/2025 Press the down arrow key to interact with the calendar …" at bounding box center [340, 64] width 640 height 18
